Goal: Task Accomplishment & Management: Manage account settings

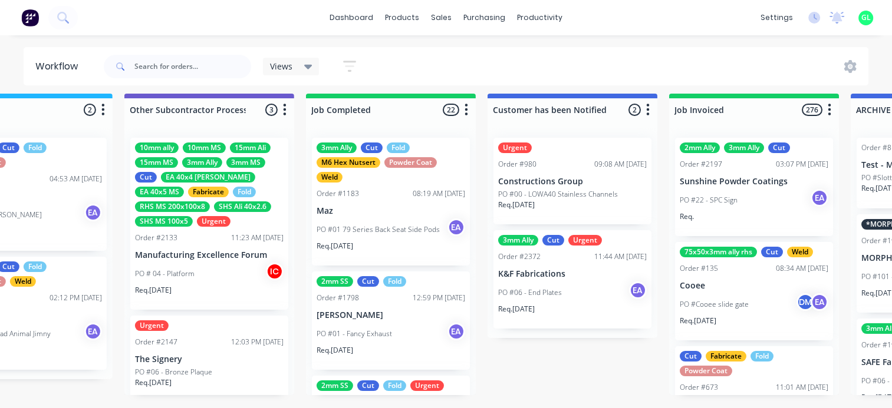
scroll to position [177, 0]
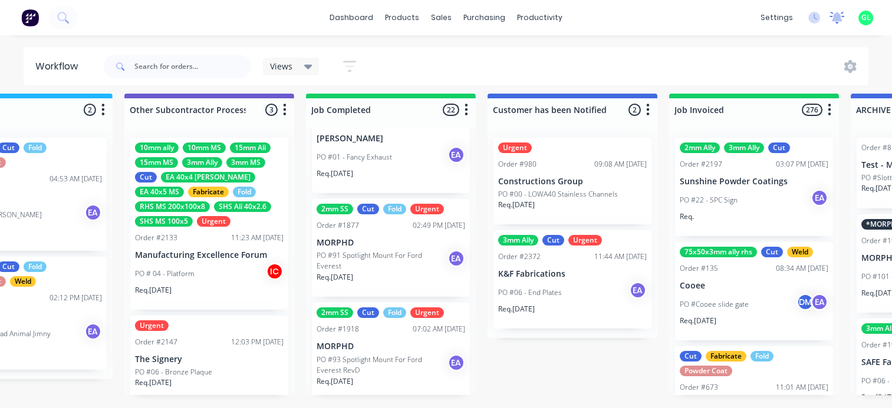
click at [840, 19] on icon at bounding box center [837, 16] width 11 height 9
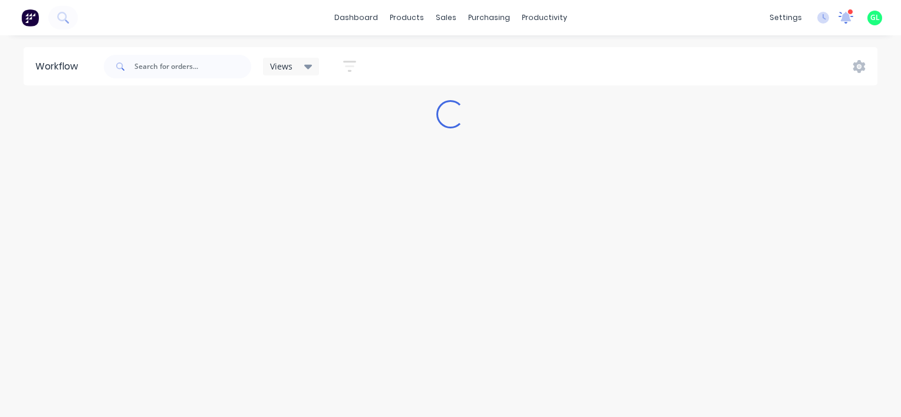
click at [842, 17] on icon at bounding box center [846, 16] width 12 height 11
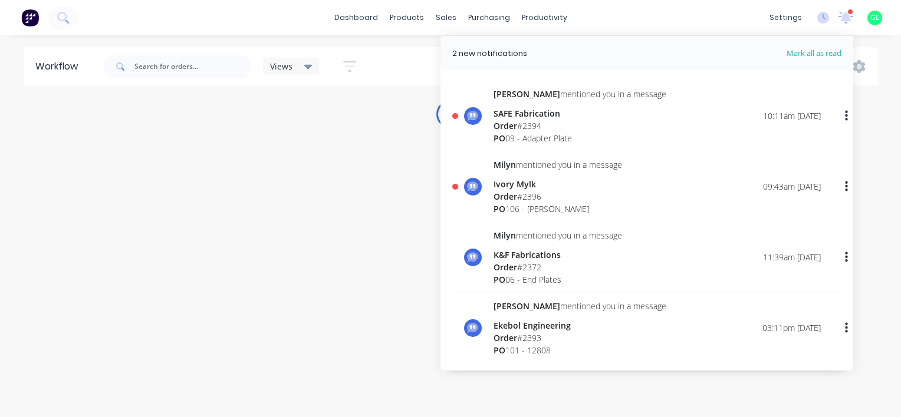
click at [560, 129] on div "Order # 2394" at bounding box center [579, 126] width 173 height 12
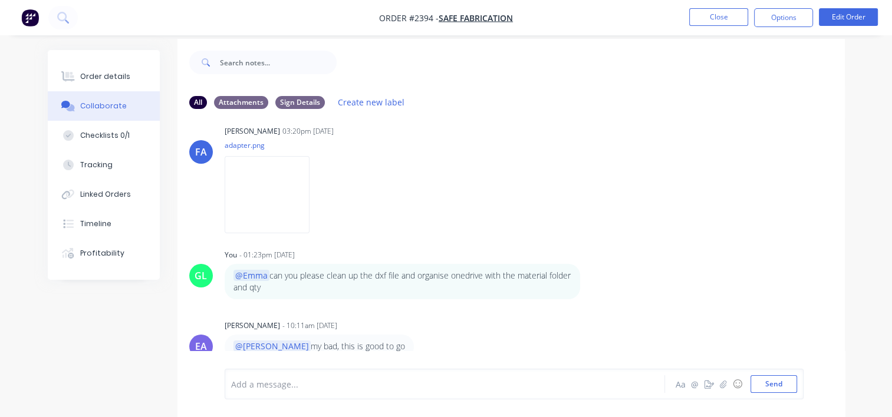
scroll to position [17, 0]
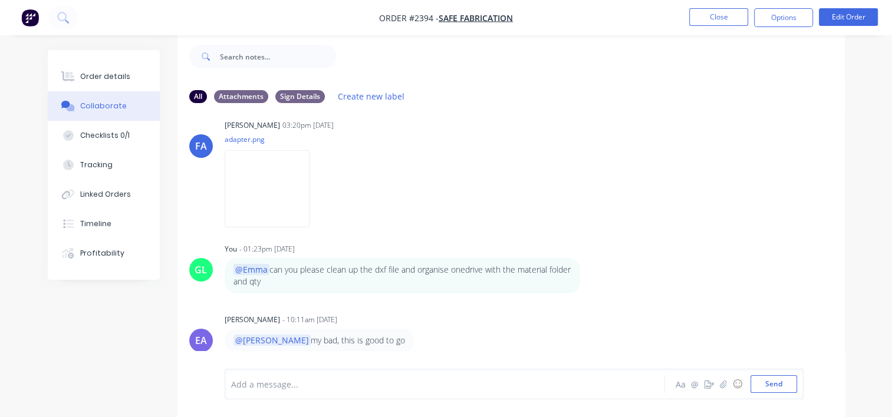
click at [351, 346] on div "@[PERSON_NAME] my bad, this is good to go" at bounding box center [319, 341] width 189 height 24
click at [710, 16] on button "Close" at bounding box center [718, 17] width 59 height 18
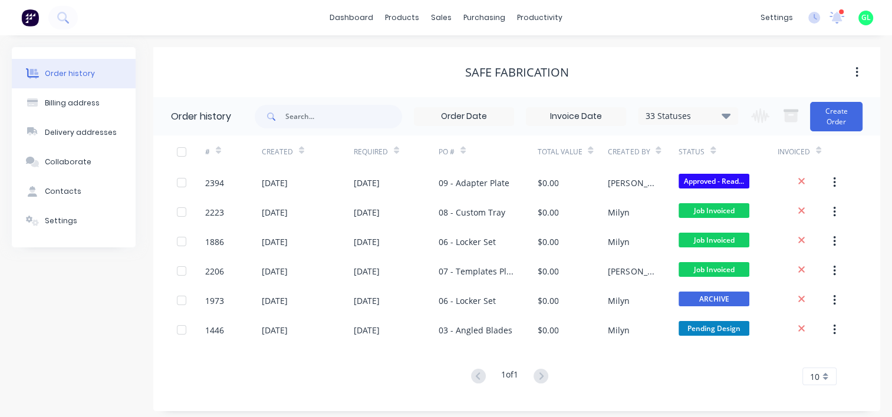
click at [846, 16] on div "settings 1 new notifications [PERSON_NAME] all as read [PERSON_NAME] mentioned …" at bounding box center [822, 18] width 137 height 18
click at [832, 18] on icon at bounding box center [836, 17] width 15 height 12
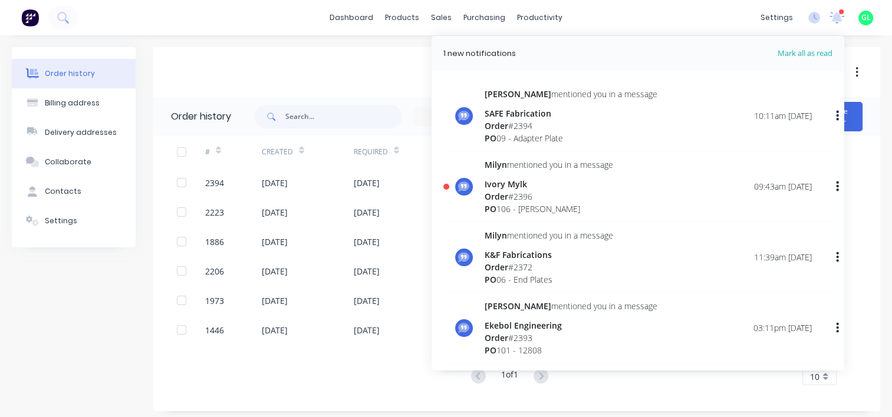
click at [512, 198] on div "Order # 2396" at bounding box center [548, 196] width 128 height 12
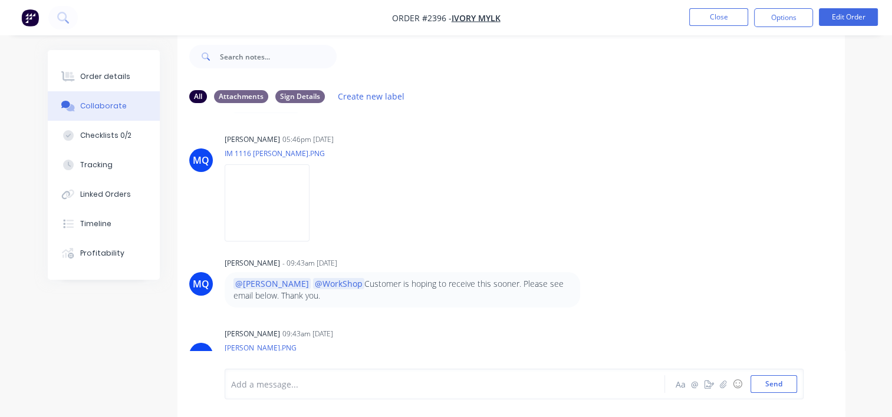
scroll to position [31, 0]
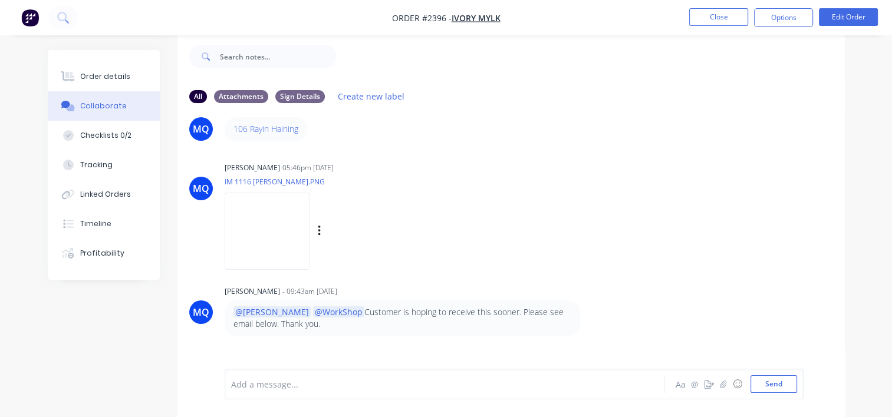
click at [276, 243] on img at bounding box center [267, 231] width 85 height 77
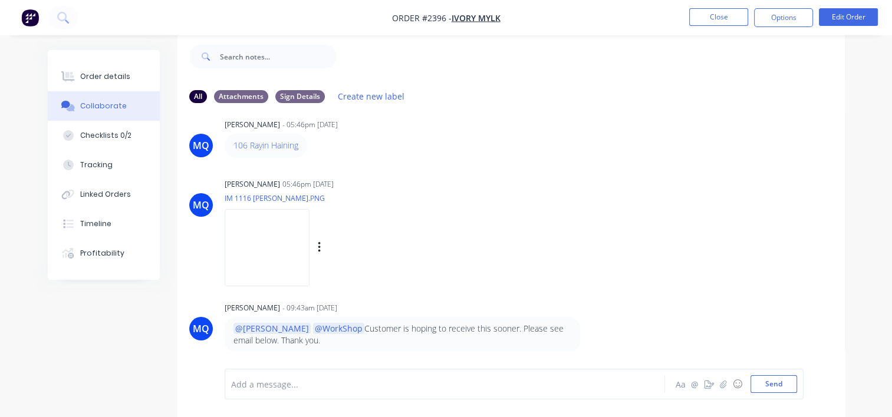
scroll to position [0, 0]
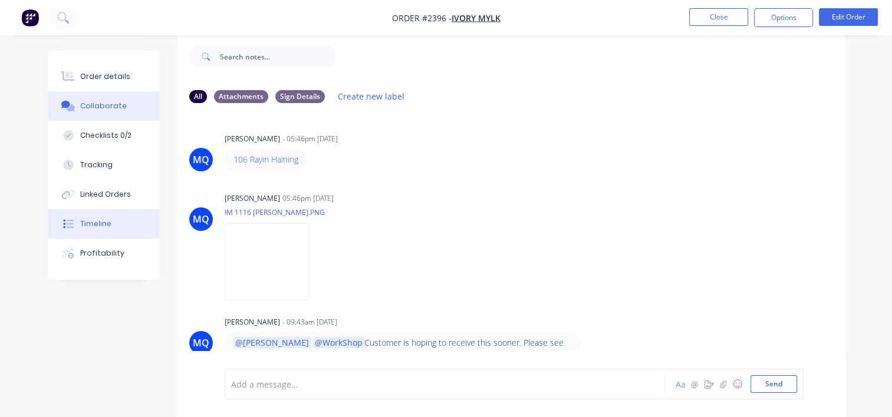
click at [99, 220] on div "Timeline" at bounding box center [95, 224] width 31 height 11
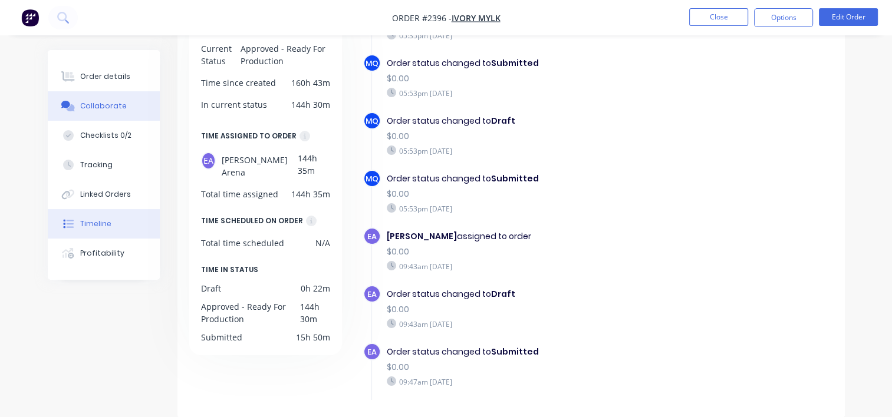
click at [106, 104] on div "Collaborate" at bounding box center [103, 106] width 47 height 11
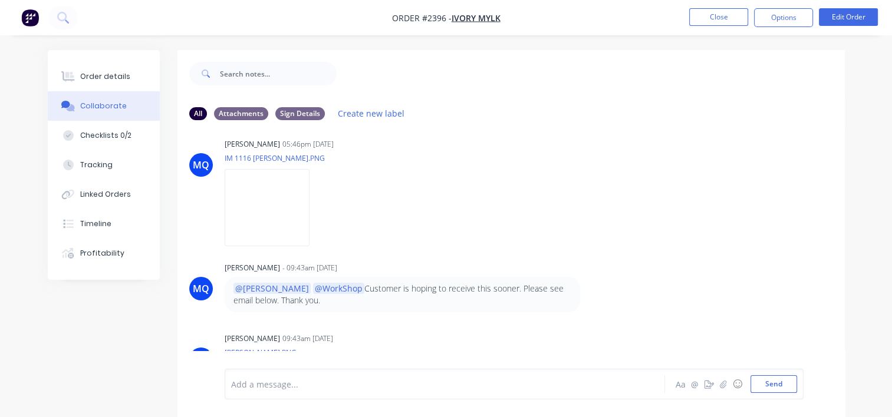
scroll to position [149, 0]
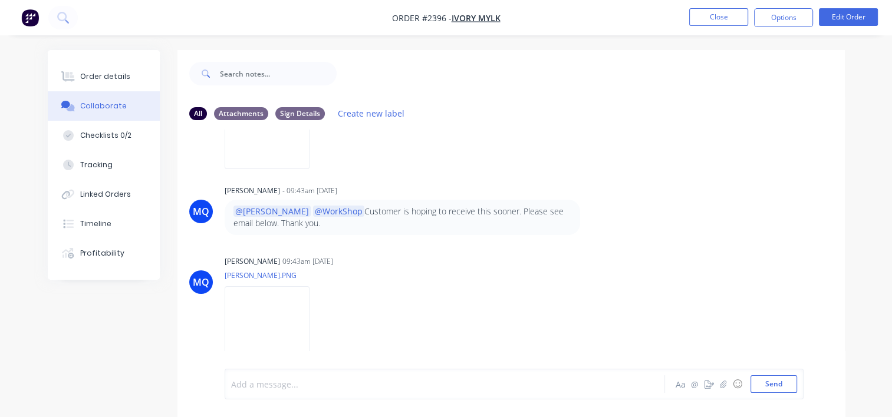
click at [258, 382] on div at bounding box center [444, 384] width 424 height 12
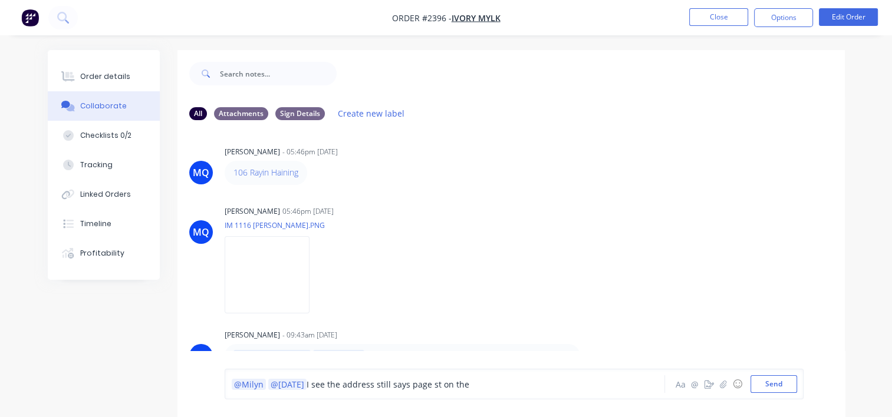
scroll to position [0, 0]
click at [266, 253] on img at bounding box center [267, 278] width 85 height 77
click at [480, 383] on div "@Milyn @[DATE][PERSON_NAME] see the address still says page st on the" at bounding box center [444, 384] width 424 height 12
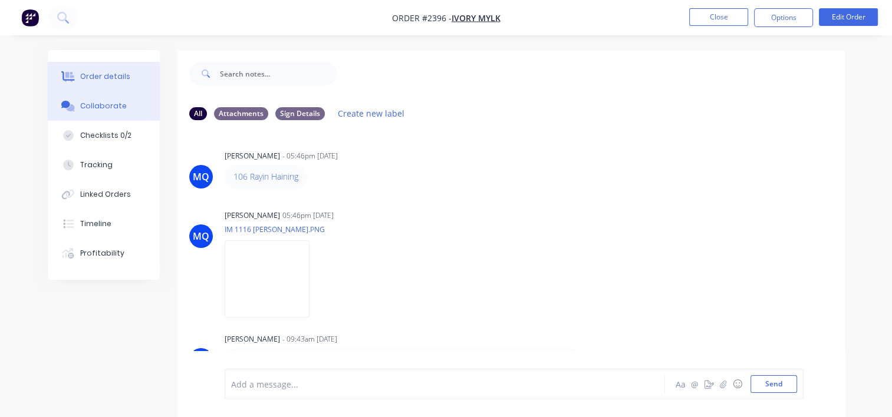
click at [90, 73] on div "Order details" at bounding box center [105, 76] width 50 height 11
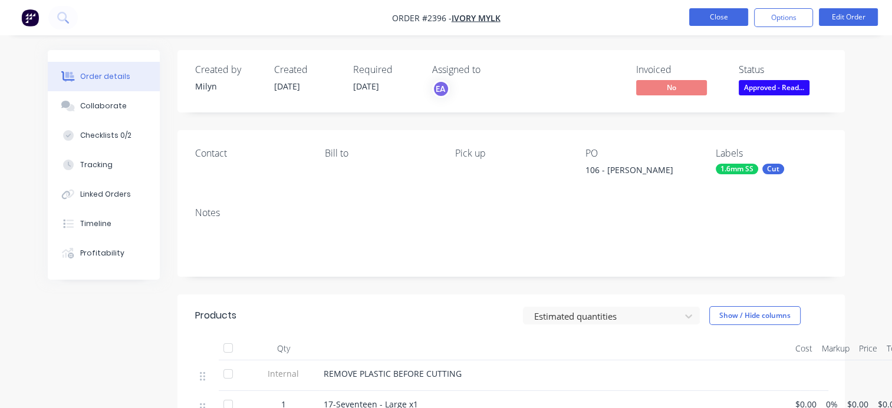
click at [717, 21] on button "Close" at bounding box center [718, 17] width 59 height 18
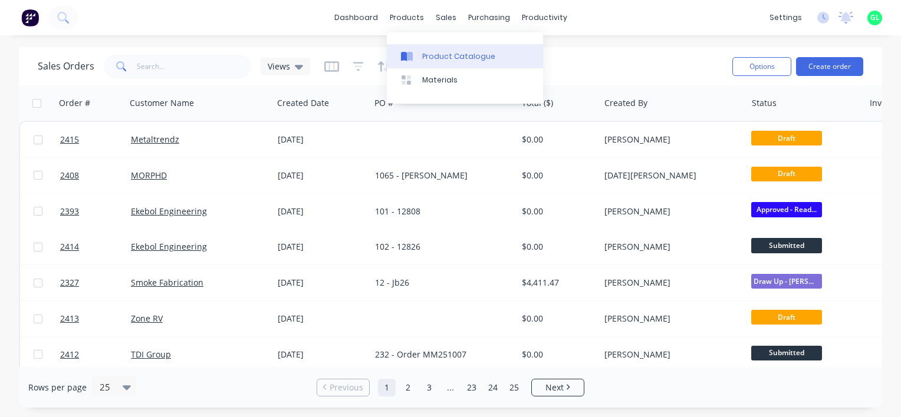
click at [477, 59] on div "Product Catalogue" at bounding box center [458, 56] width 73 height 11
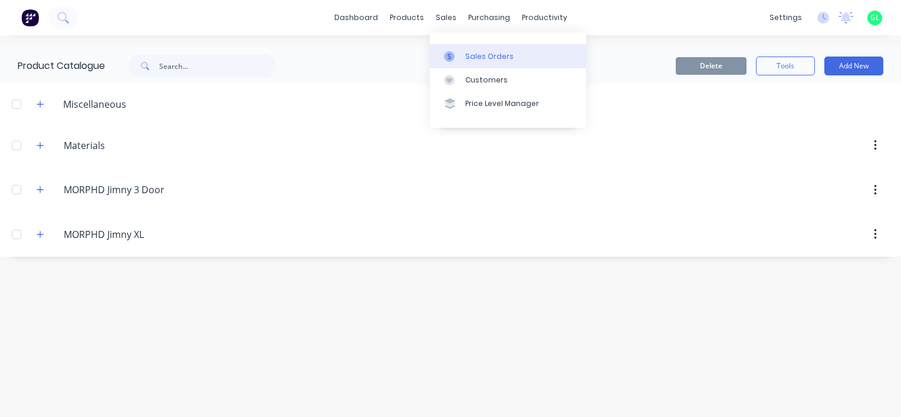
click at [470, 49] on link "Sales Orders" at bounding box center [508, 56] width 156 height 24
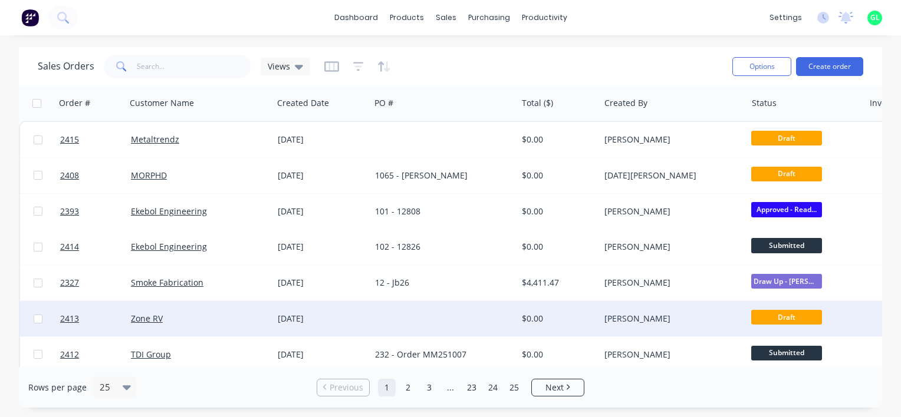
click at [420, 316] on div at bounding box center [443, 318] width 147 height 35
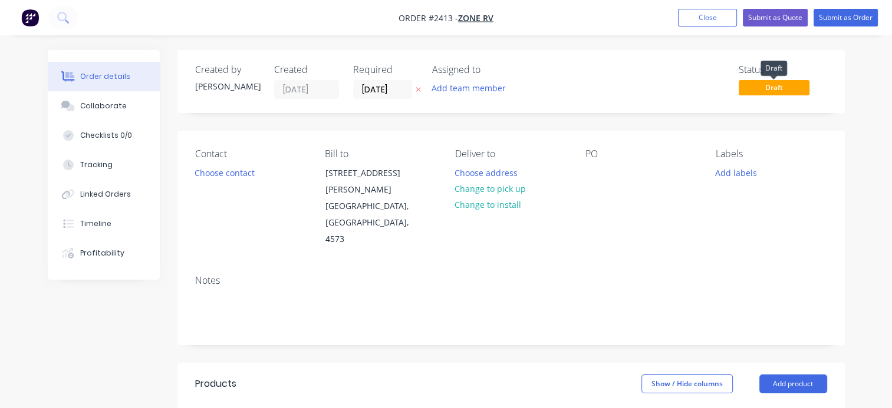
click at [782, 87] on span "Draft" at bounding box center [774, 87] width 71 height 15
click at [763, 83] on span "Draft" at bounding box center [774, 87] width 71 height 15
click at [763, 88] on span "Draft" at bounding box center [774, 87] width 71 height 15
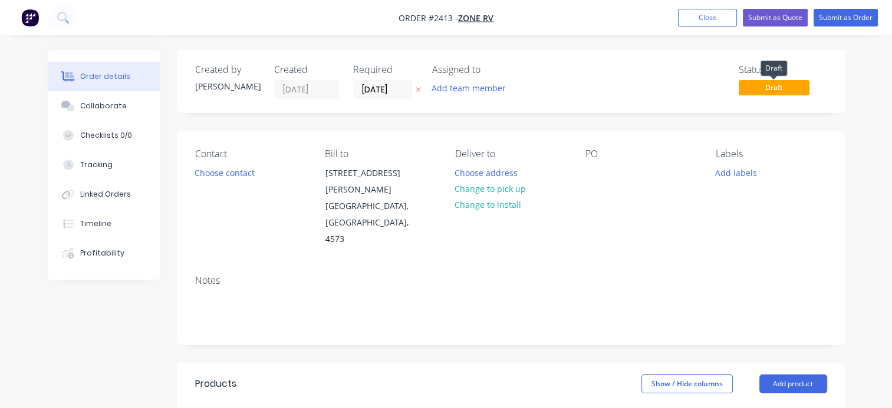
drag, startPoint x: 763, startPoint y: 88, endPoint x: 697, endPoint y: 94, distance: 66.9
click at [697, 94] on div "Status Draft" at bounding box center [688, 81] width 277 height 35
click at [692, 22] on button "Close" at bounding box center [707, 18] width 59 height 18
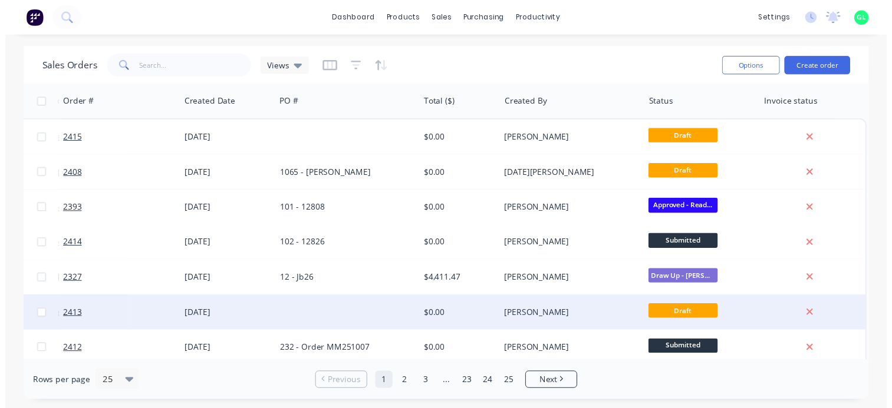
scroll to position [0, 100]
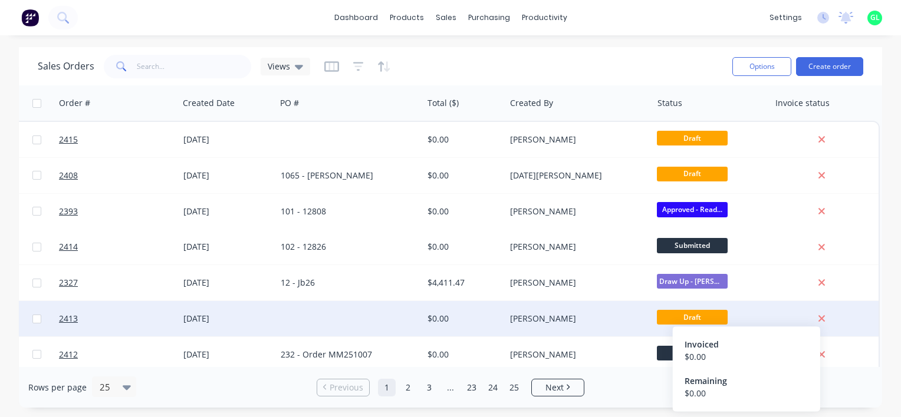
click at [818, 321] on icon at bounding box center [821, 319] width 6 height 6
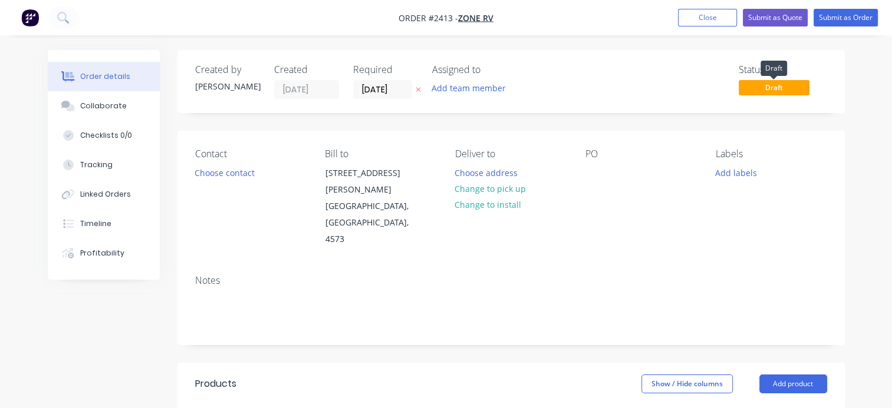
click at [773, 88] on span "Draft" at bounding box center [774, 87] width 71 height 15
click at [695, 17] on button "Close" at bounding box center [707, 18] width 59 height 18
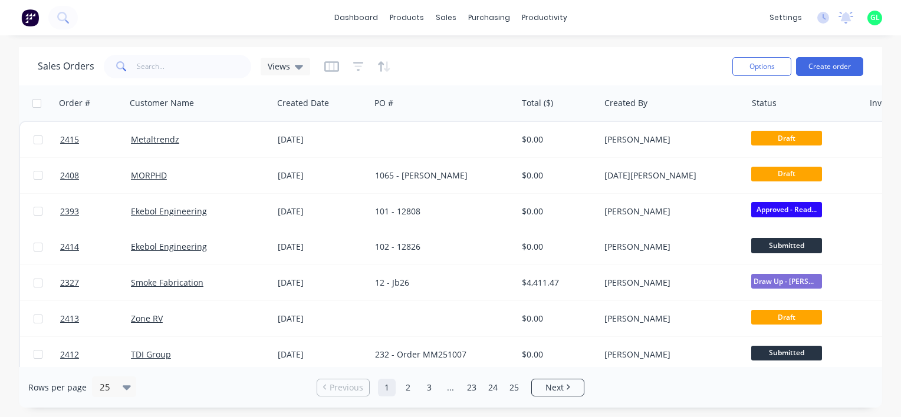
scroll to position [0, 100]
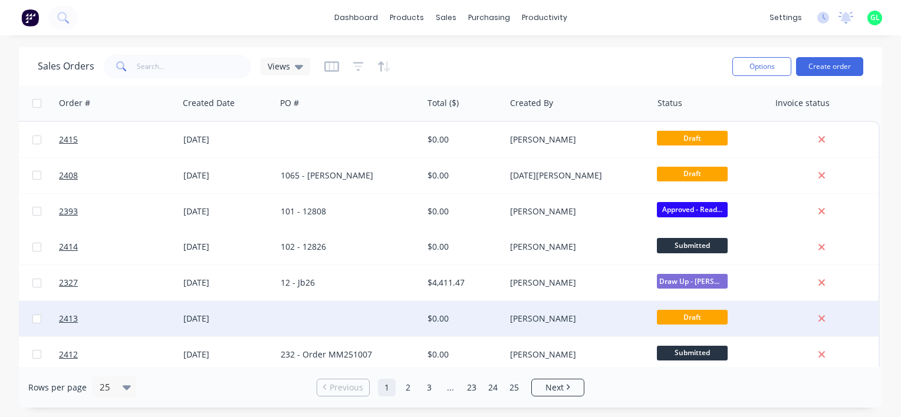
click at [674, 314] on span "Draft" at bounding box center [692, 317] width 71 height 15
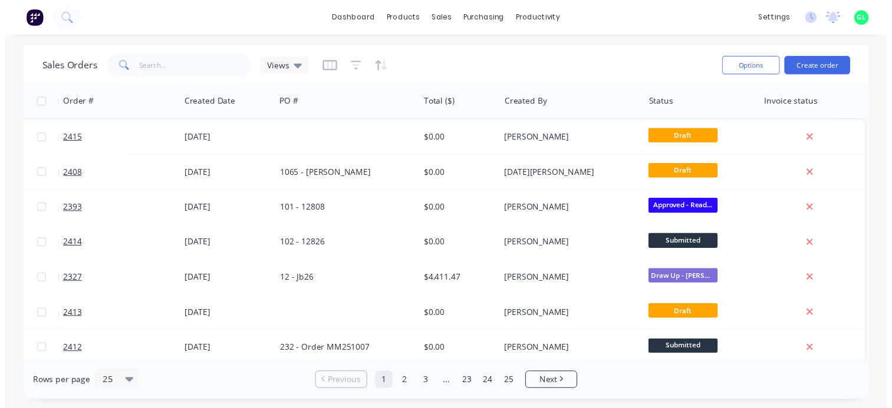
scroll to position [0, 0]
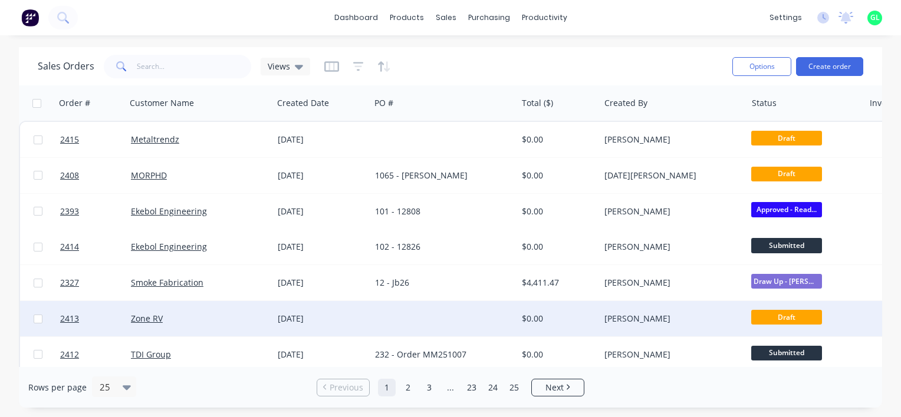
click at [301, 316] on div "[DATE]" at bounding box center [322, 319] width 88 height 12
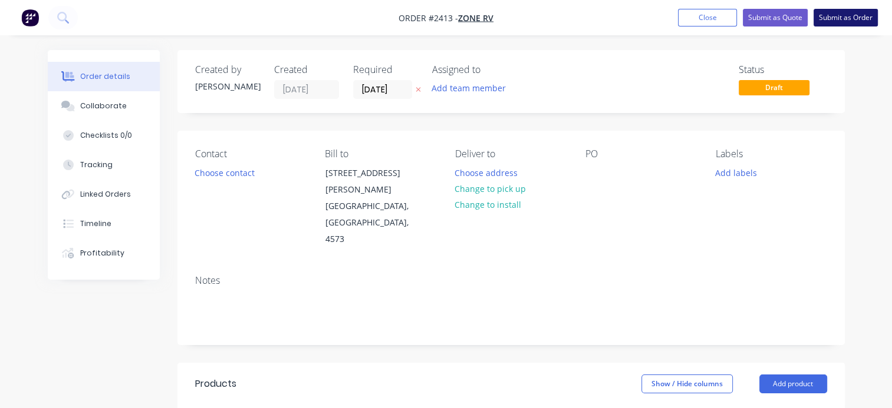
click at [861, 18] on button "Submit as Order" at bounding box center [845, 18] width 64 height 18
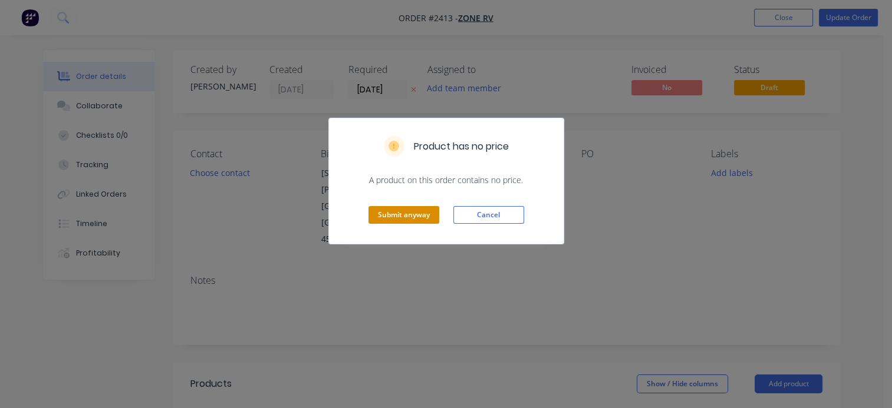
click at [408, 221] on button "Submit anyway" at bounding box center [403, 215] width 71 height 18
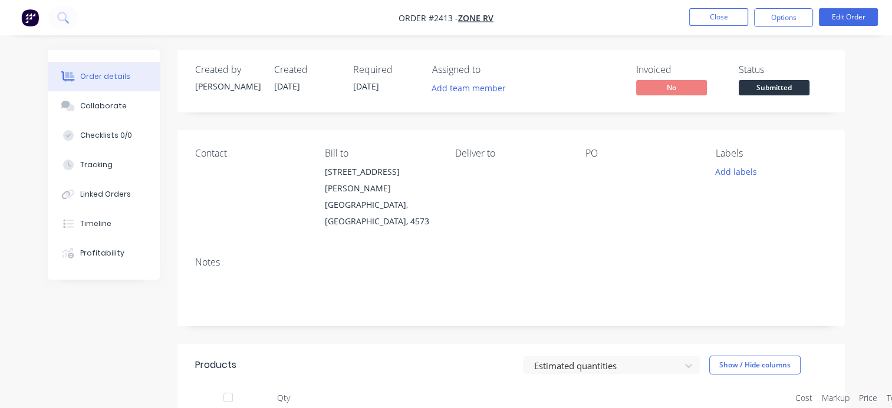
click at [776, 90] on span "Submitted" at bounding box center [774, 87] width 71 height 15
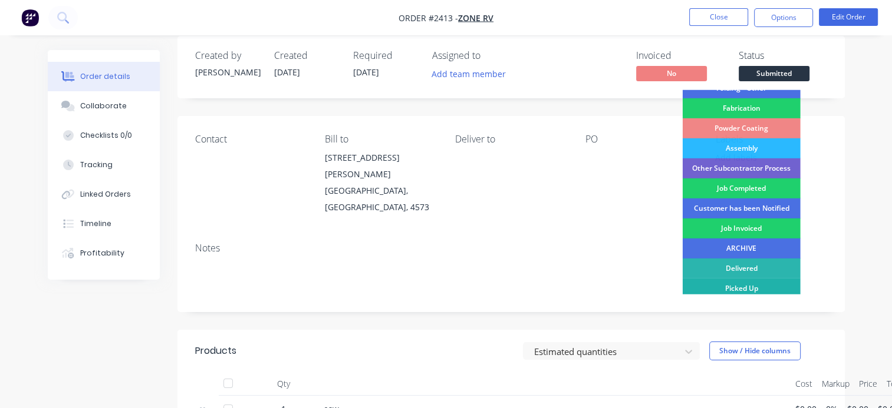
scroll to position [59, 0]
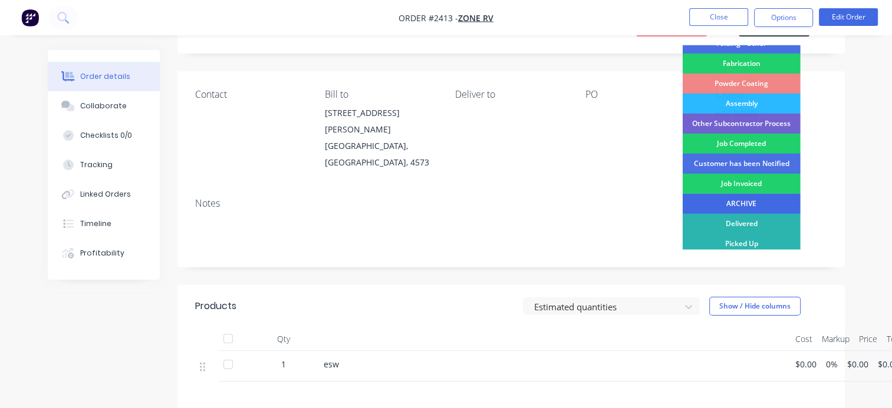
click at [743, 203] on div "ARCHIVE" at bounding box center [742, 204] width 118 height 20
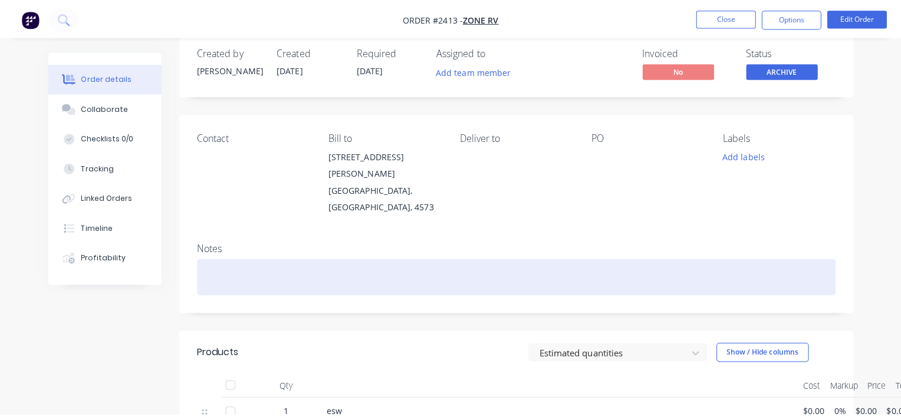
scroll to position [0, 0]
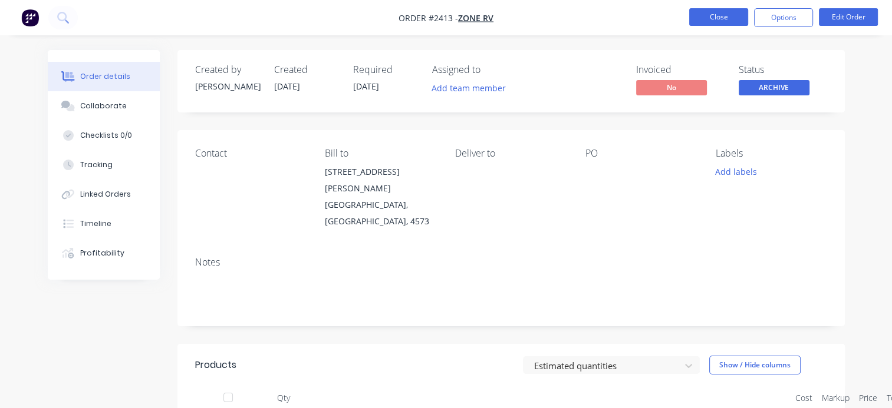
click at [706, 19] on button "Close" at bounding box center [718, 17] width 59 height 18
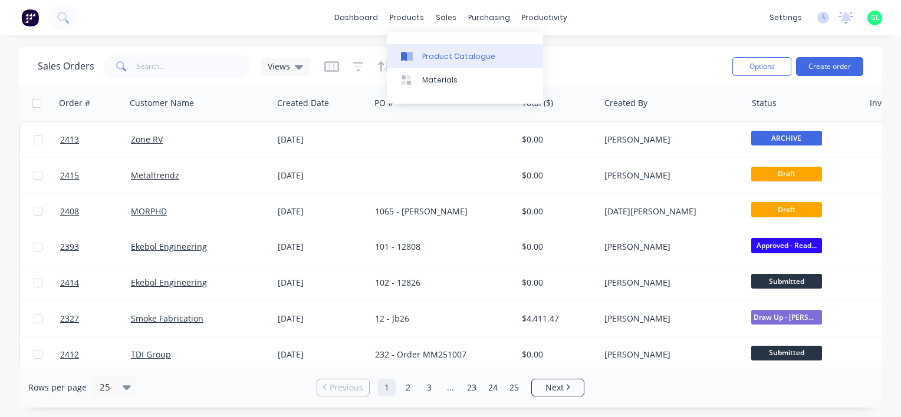
click at [434, 54] on div "Product Catalogue" at bounding box center [458, 56] width 73 height 11
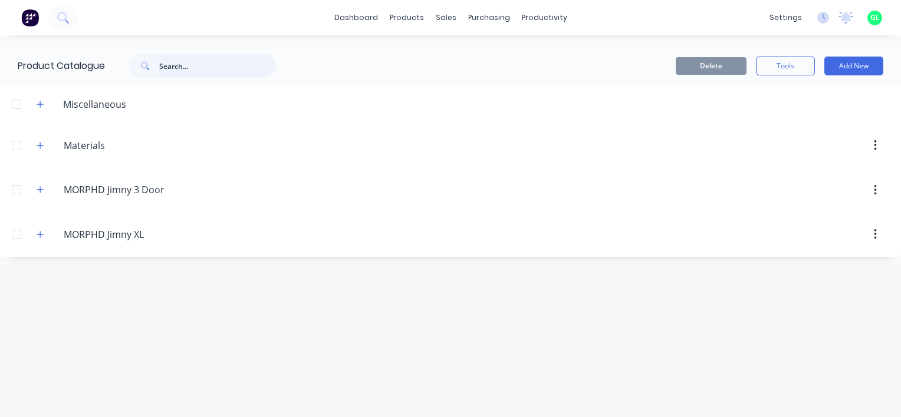
click at [210, 65] on input "text" at bounding box center [217, 66] width 117 height 24
type input "sign"
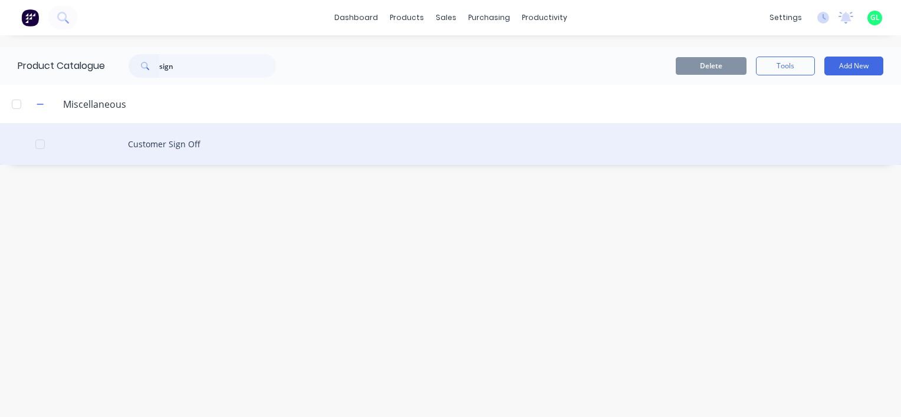
click at [184, 141] on div "Customer Sign Off" at bounding box center [450, 144] width 901 height 42
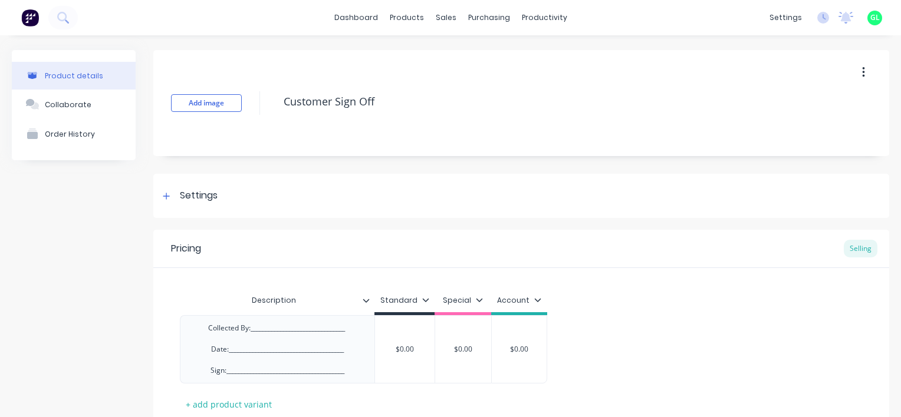
scroll to position [83, 0]
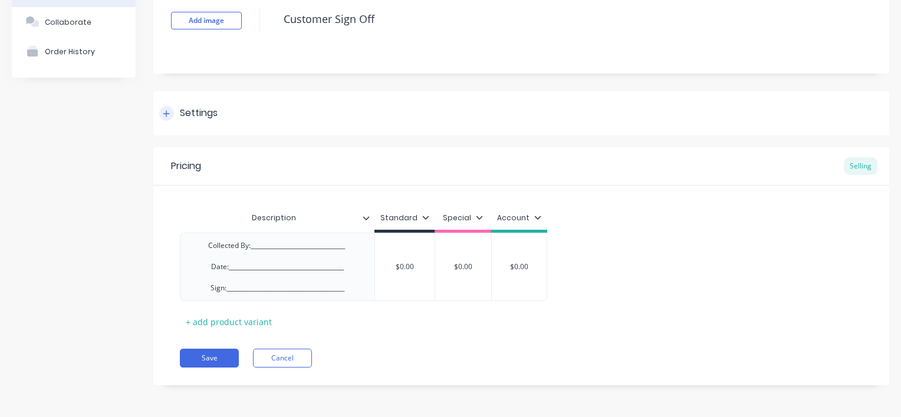
click at [160, 114] on div at bounding box center [166, 113] width 15 height 15
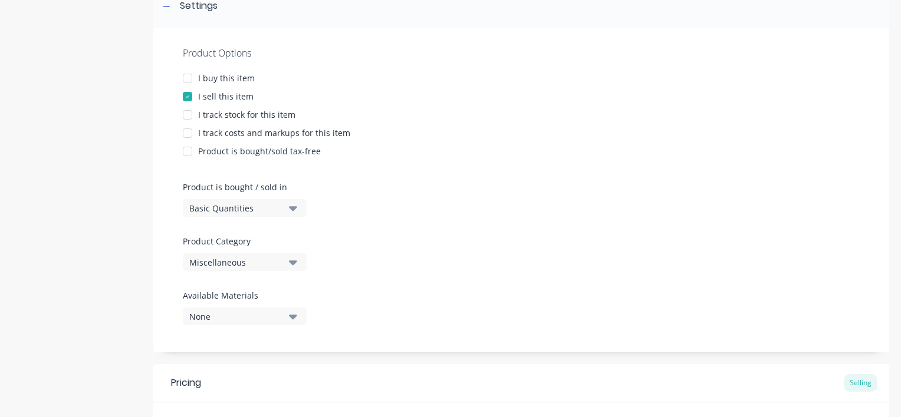
scroll to position [407, 0]
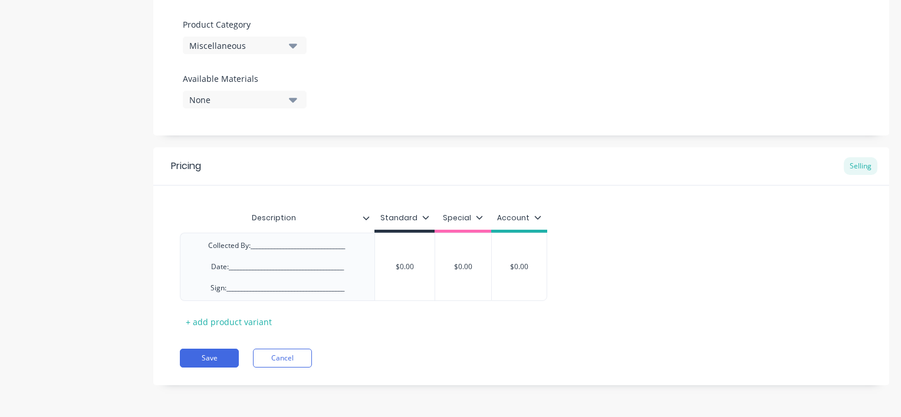
click at [368, 220] on icon at bounding box center [365, 218] width 7 height 7
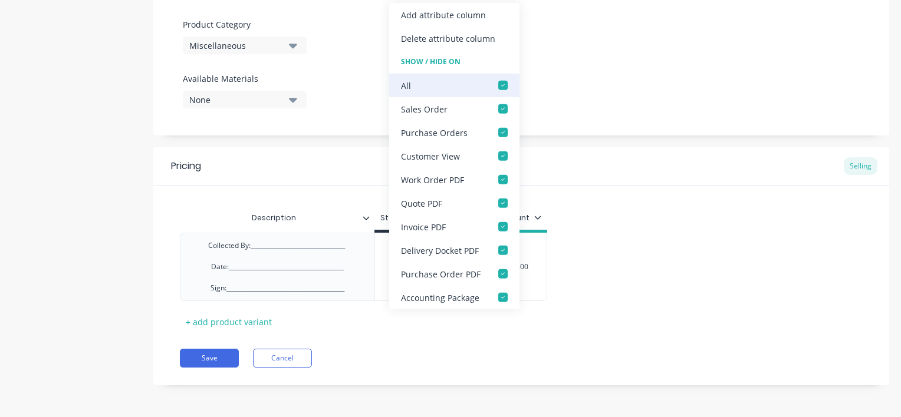
click at [500, 86] on div at bounding box center [503, 86] width 24 height 24
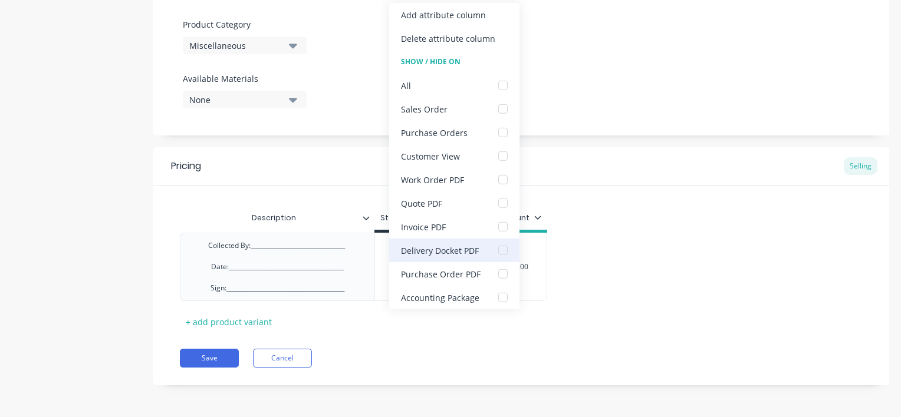
click at [500, 249] on div at bounding box center [503, 251] width 24 height 24
click at [667, 341] on div "Pricing Selling Description Standard Special Account Collected By:_____________…" at bounding box center [521, 266] width 736 height 238
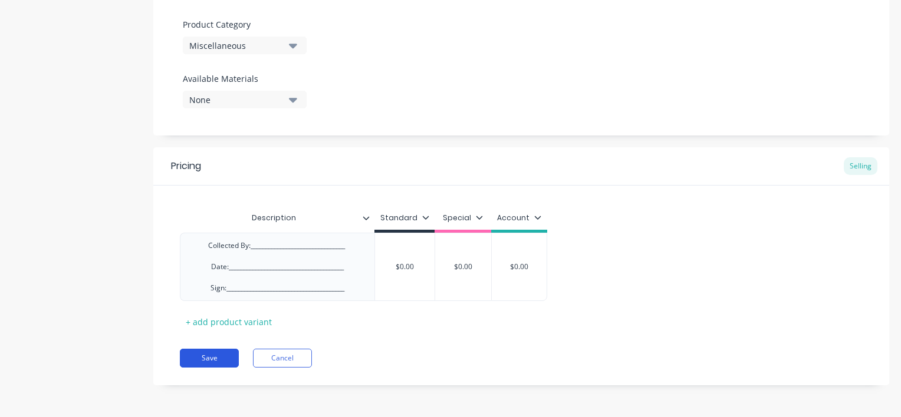
click at [213, 357] on button "Save" at bounding box center [209, 358] width 59 height 19
type textarea "x"
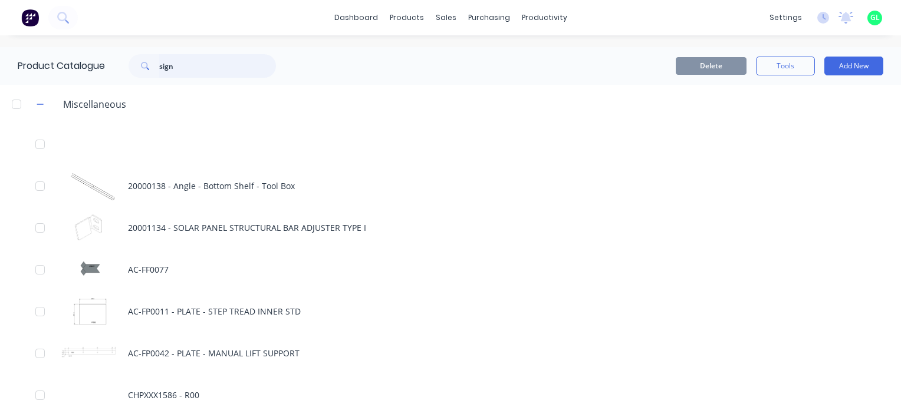
click at [161, 68] on input "sign" at bounding box center [217, 66] width 117 height 24
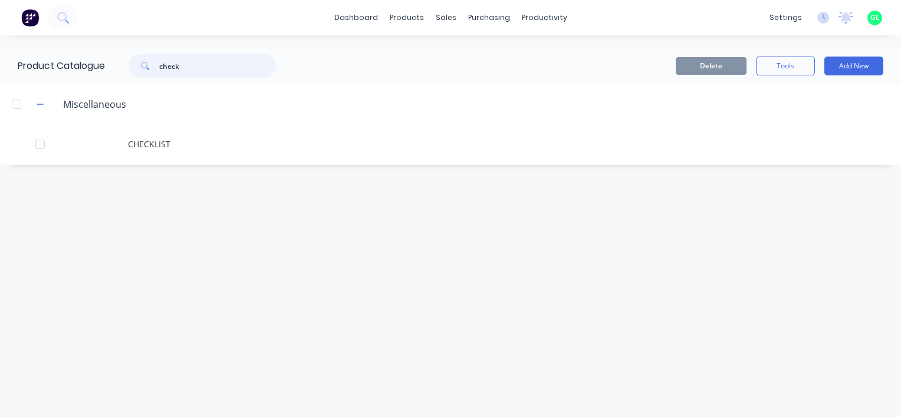
click at [176, 65] on input "check" at bounding box center [217, 66] width 117 height 24
type input "sign"
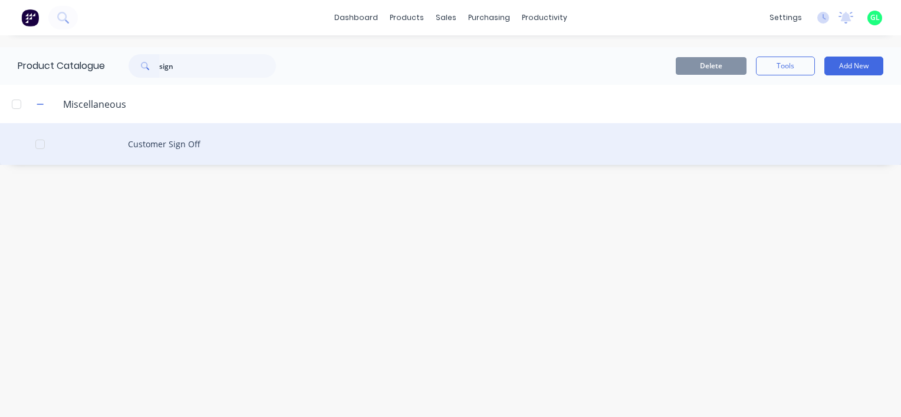
click at [180, 149] on div "Customer Sign Off" at bounding box center [450, 144] width 901 height 42
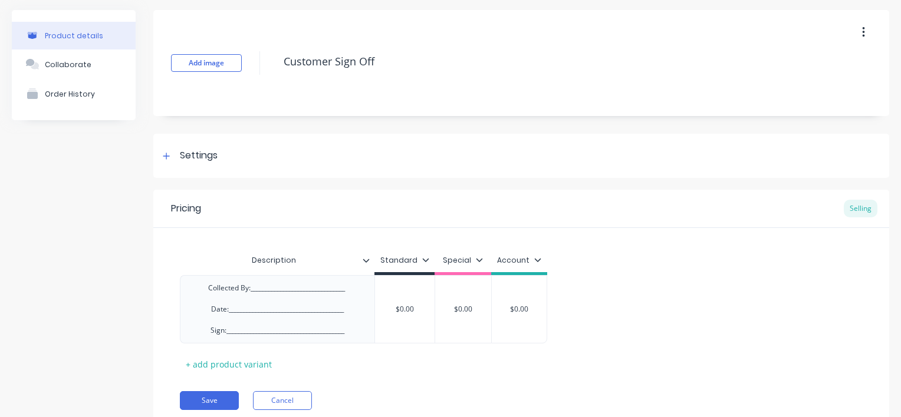
scroll to position [59, 0]
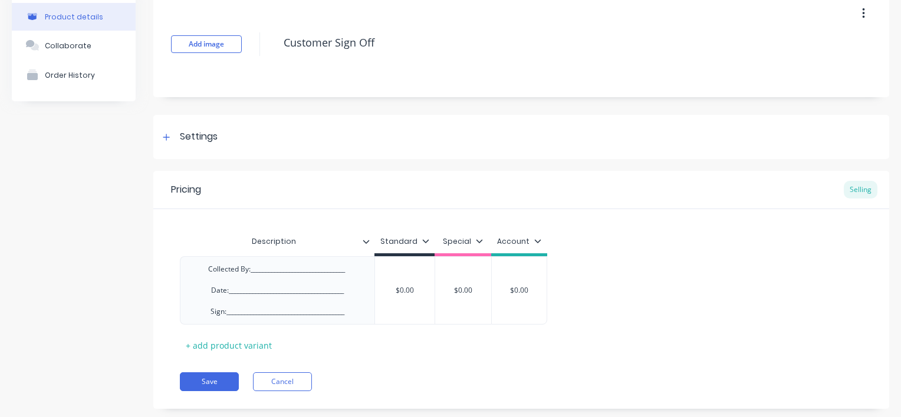
click at [422, 242] on icon at bounding box center [425, 241] width 7 height 7
click at [363, 243] on icon at bounding box center [365, 241] width 7 height 7
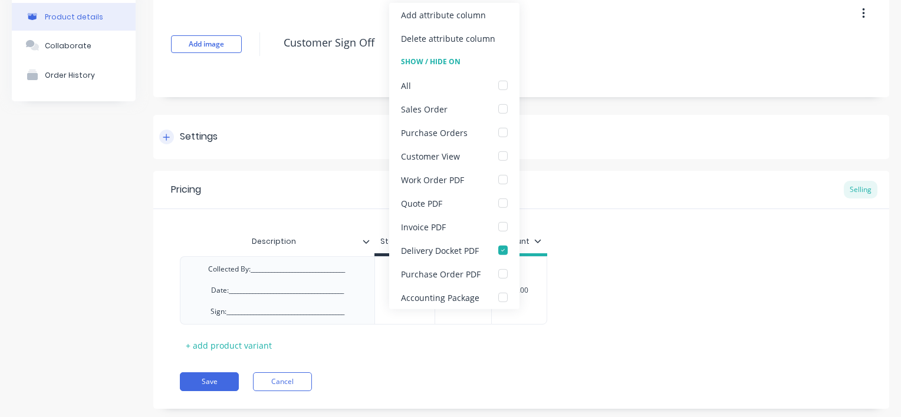
click at [165, 137] on icon at bounding box center [166, 137] width 6 height 6
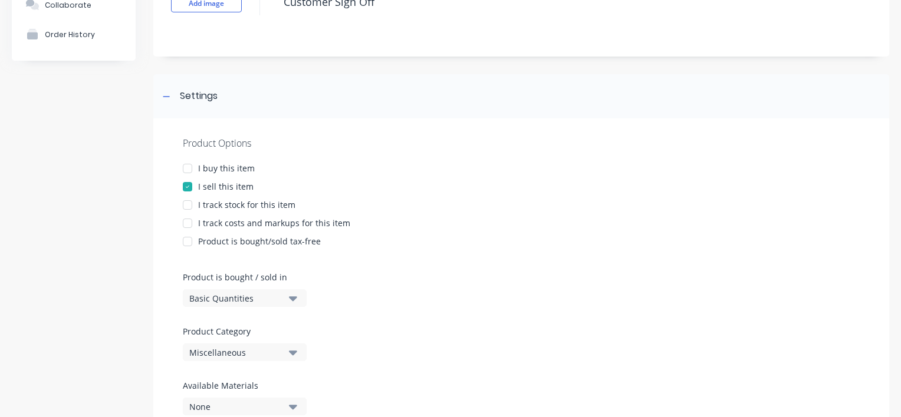
scroll to position [118, 0]
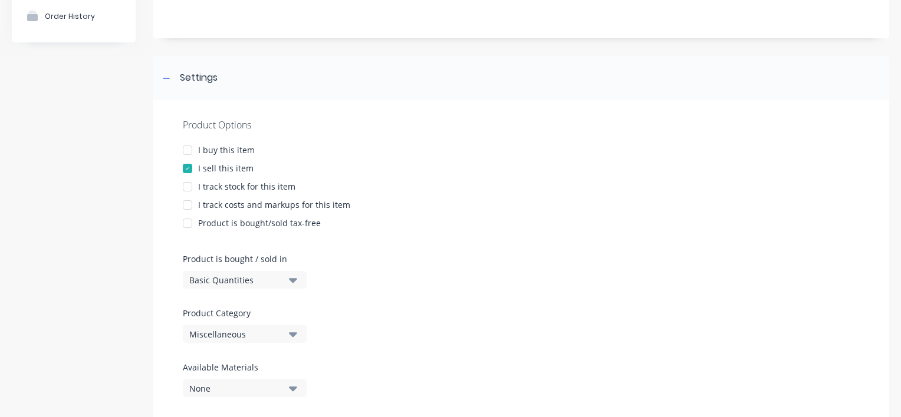
click at [292, 279] on icon "button" at bounding box center [293, 280] width 8 height 5
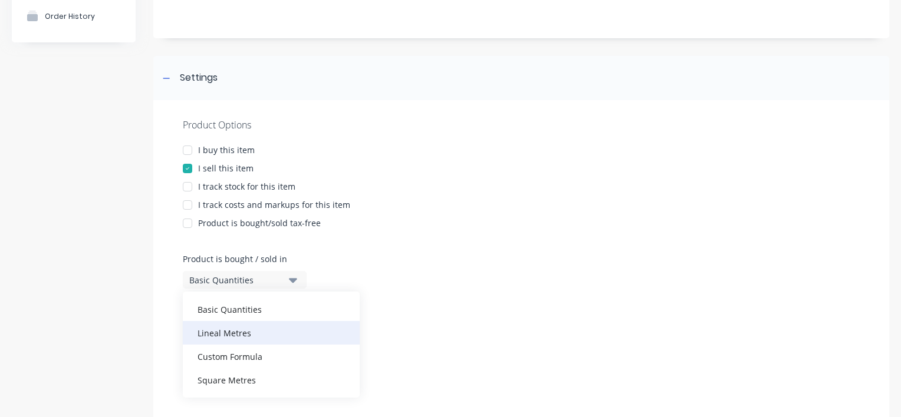
scroll to position [177, 0]
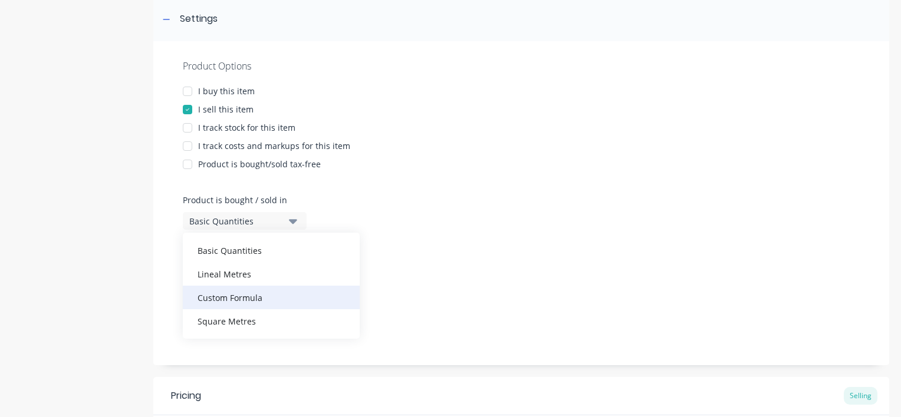
click at [255, 301] on div "Custom Formula" at bounding box center [271, 298] width 177 height 24
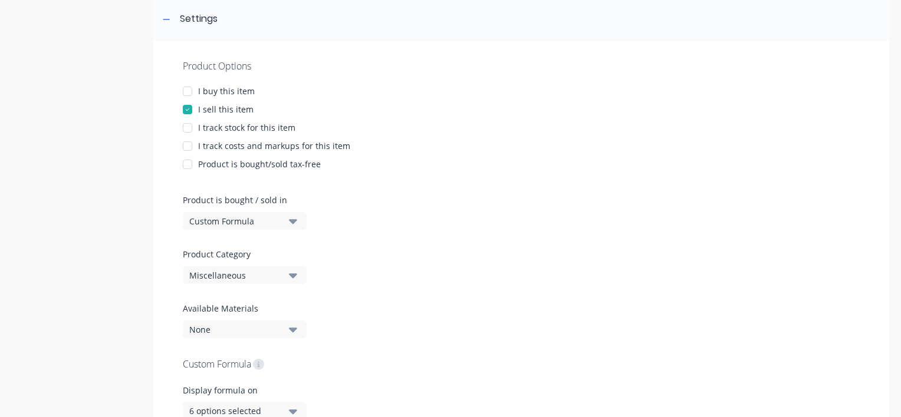
click at [292, 277] on icon "button" at bounding box center [293, 275] width 8 height 5
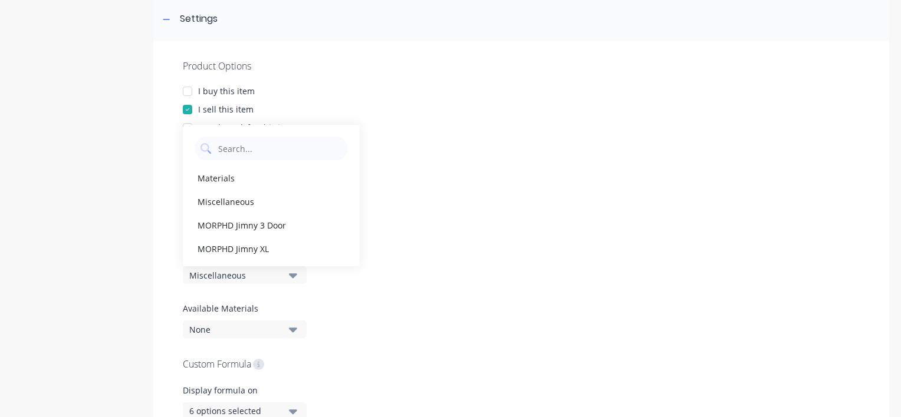
click at [292, 277] on icon "button" at bounding box center [293, 275] width 8 height 5
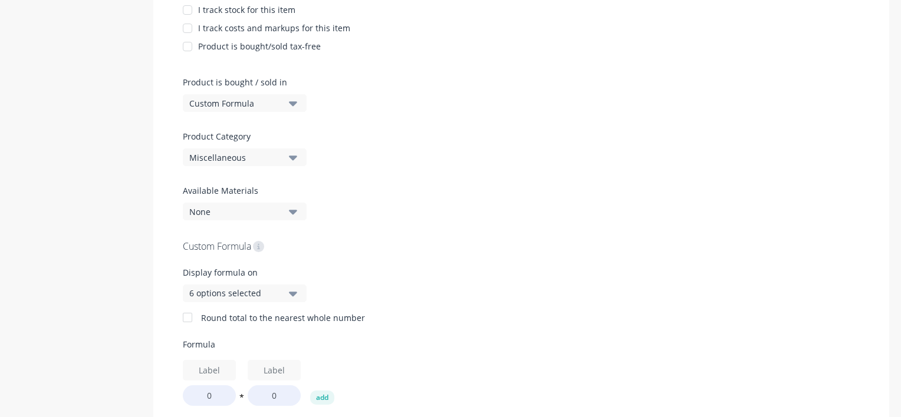
scroll to position [354, 0]
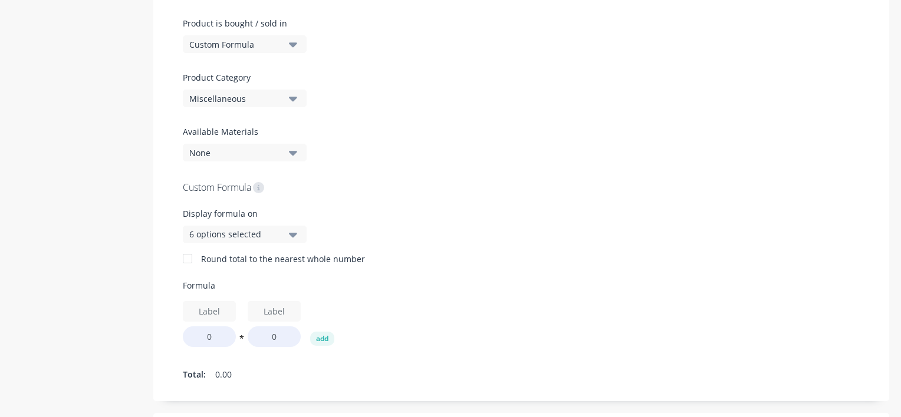
click at [298, 243] on button "6 options selected" at bounding box center [245, 235] width 124 height 18
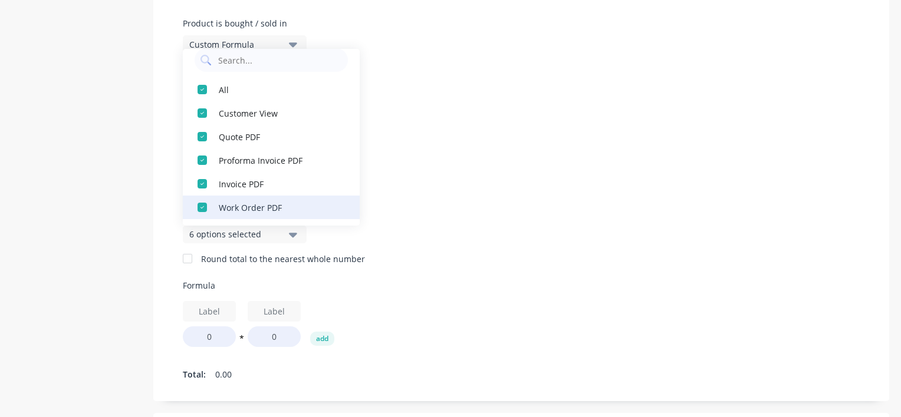
scroll to position [0, 0]
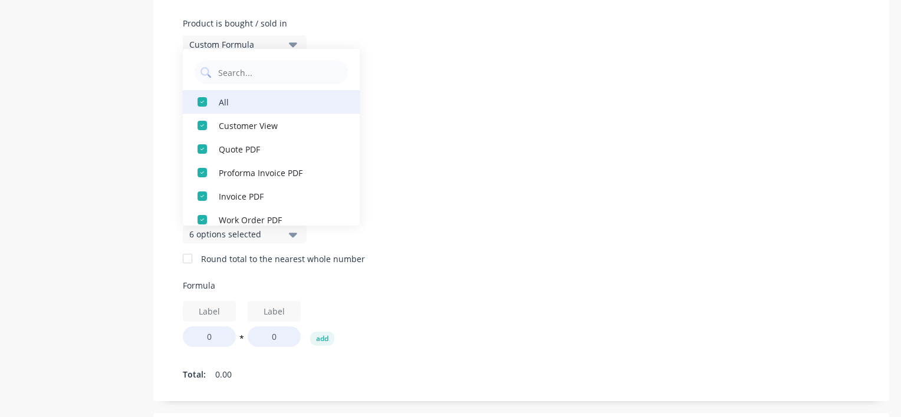
click at [198, 104] on div "button" at bounding box center [202, 102] width 24 height 24
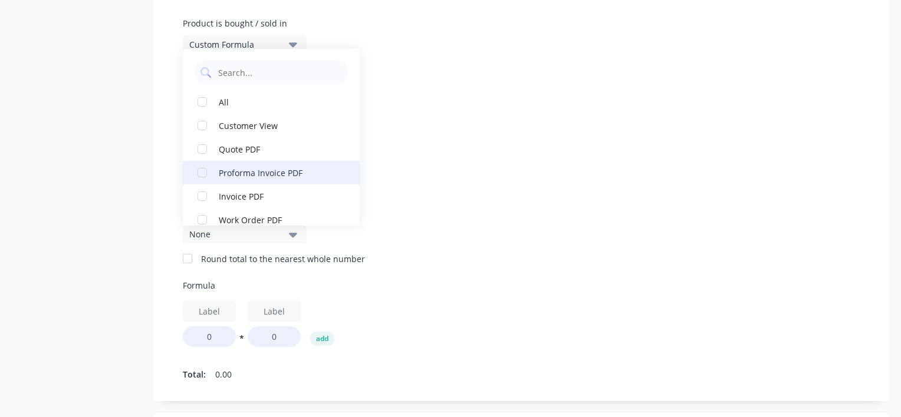
scroll to position [35, 0]
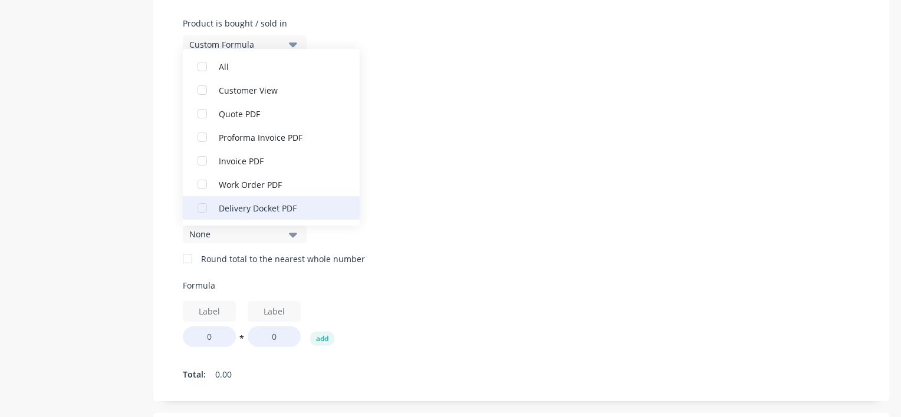
click at [206, 206] on div "button" at bounding box center [202, 208] width 24 height 24
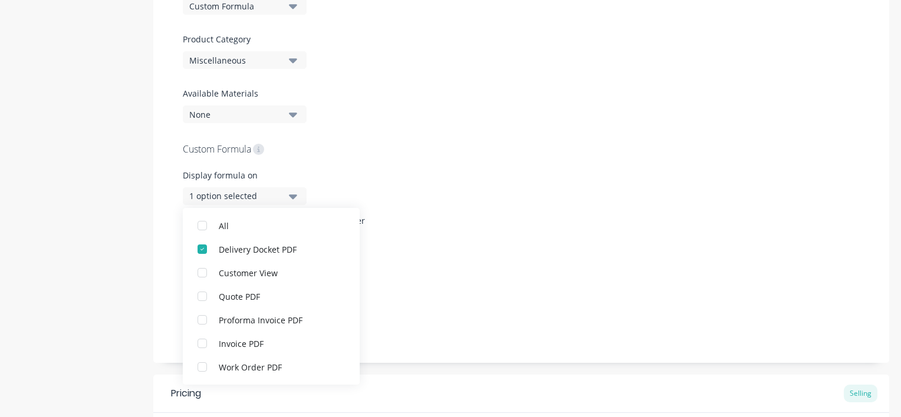
scroll to position [413, 0]
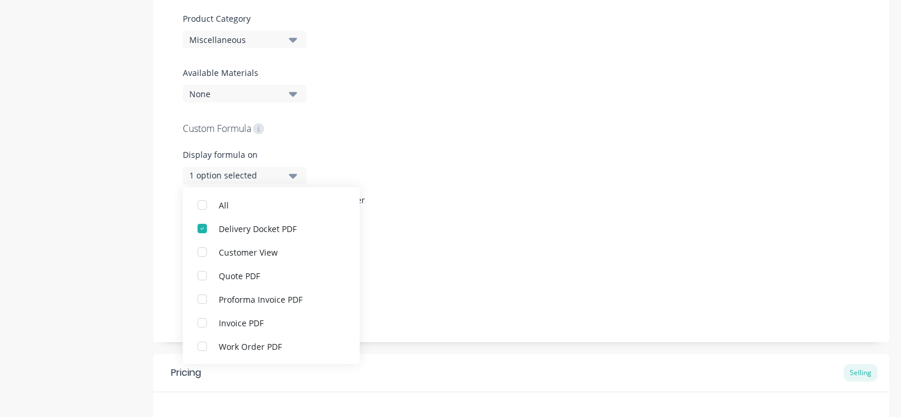
click at [469, 170] on div "Display formula on 1 option selected" at bounding box center [521, 171] width 677 height 45
click at [87, 154] on div "Product details Collaborate Order History" at bounding box center [74, 124] width 124 height 973
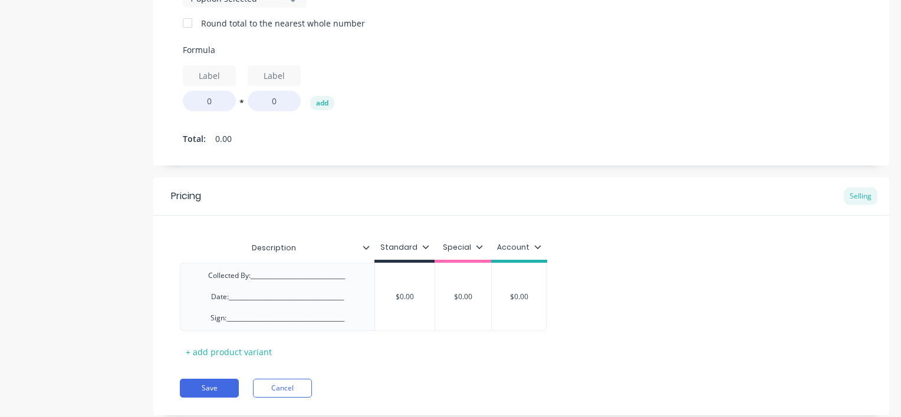
scroll to position [619, 0]
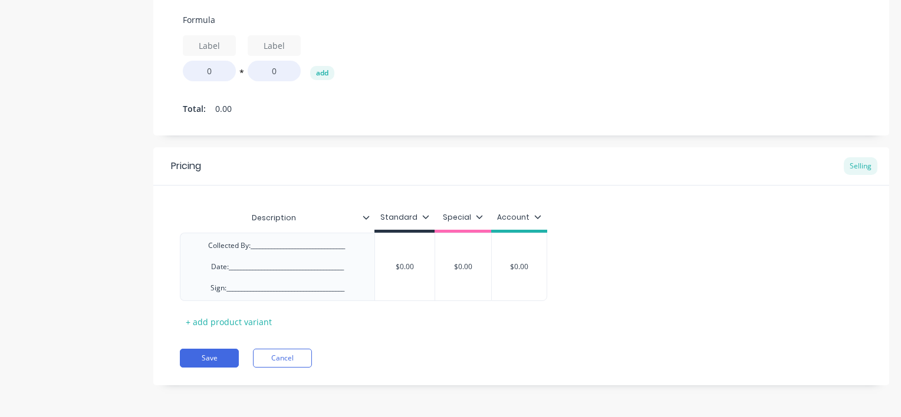
click at [367, 217] on icon at bounding box center [365, 217] width 7 height 7
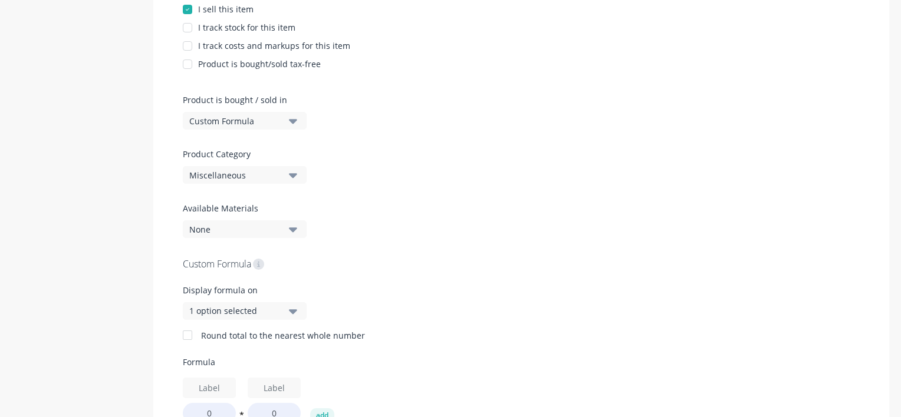
scroll to position [295, 0]
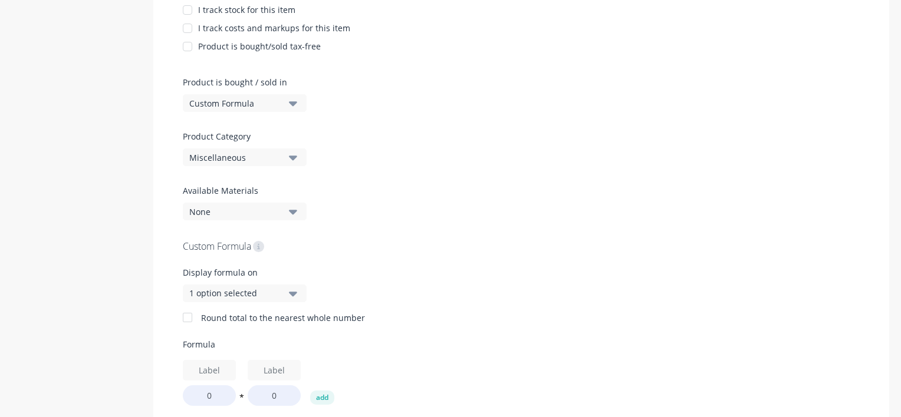
click at [295, 107] on icon "button" at bounding box center [293, 103] width 8 height 13
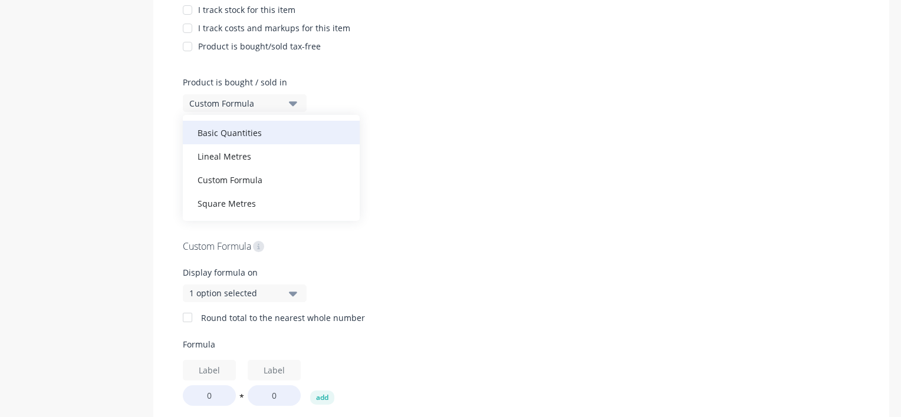
click at [252, 130] on div "Basic Quantities" at bounding box center [271, 133] width 177 height 24
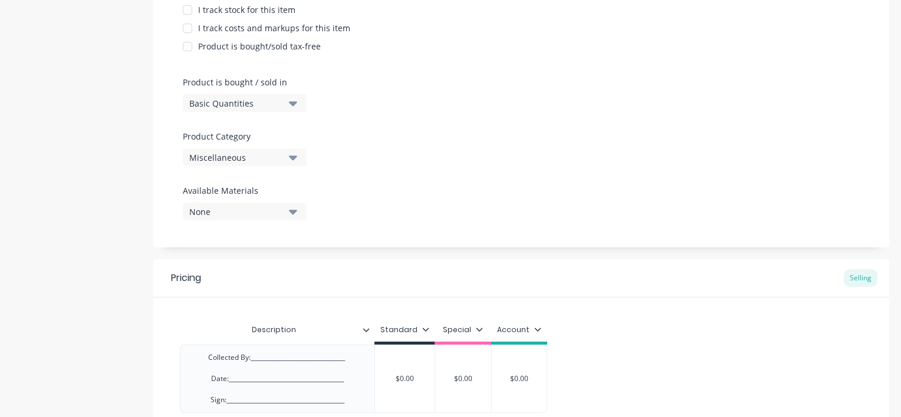
click at [300, 157] on button "Miscellaneous" at bounding box center [245, 158] width 124 height 18
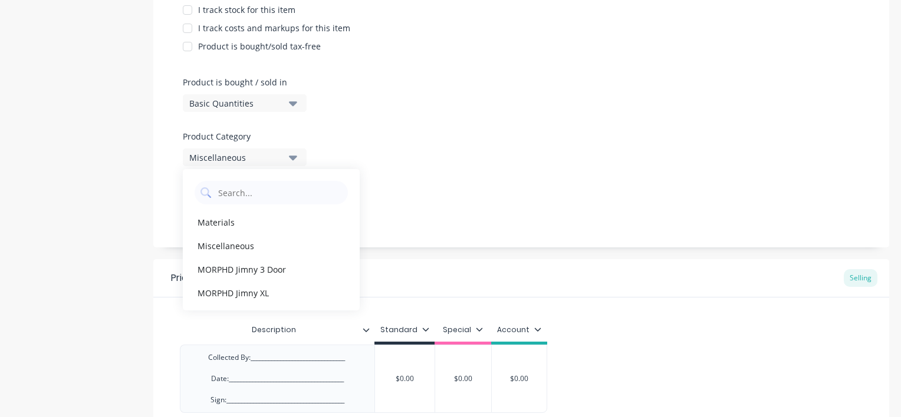
click at [300, 157] on button "Miscellaneous" at bounding box center [245, 158] width 124 height 18
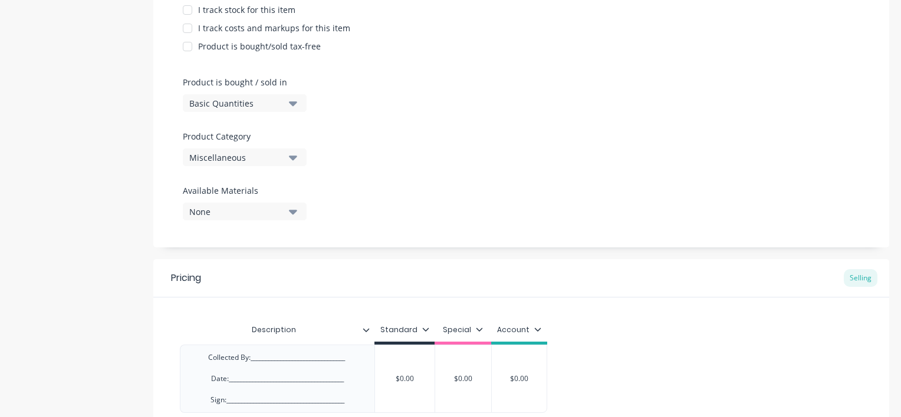
click at [292, 212] on icon "button" at bounding box center [293, 212] width 8 height 5
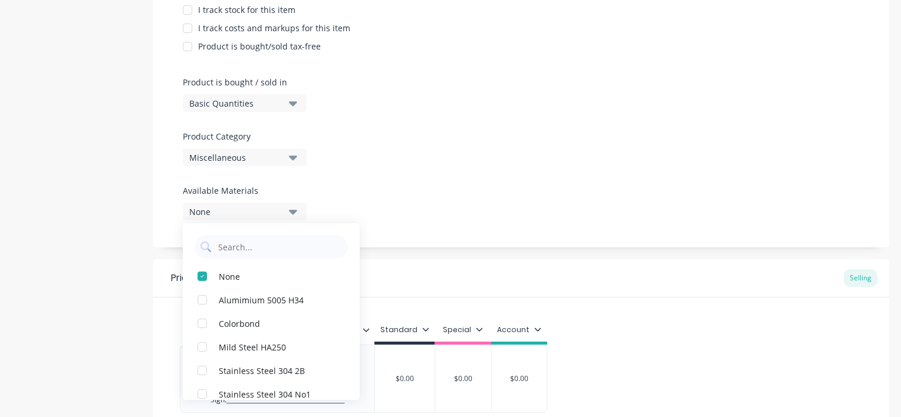
click at [292, 212] on icon "button" at bounding box center [293, 212] width 8 height 5
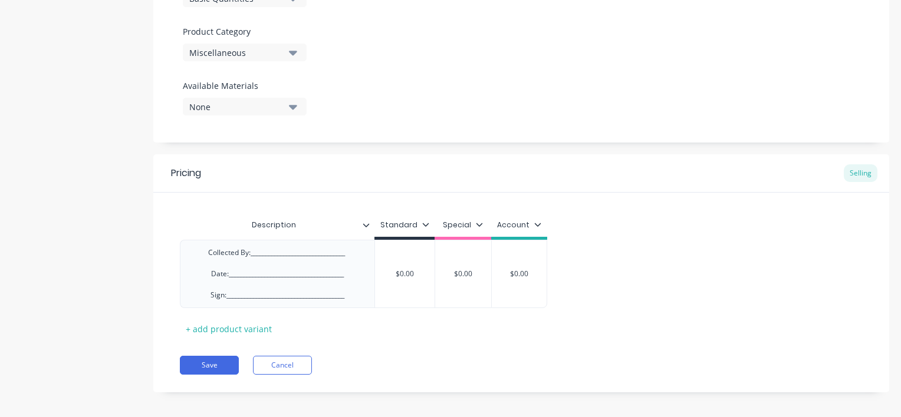
scroll to position [407, 0]
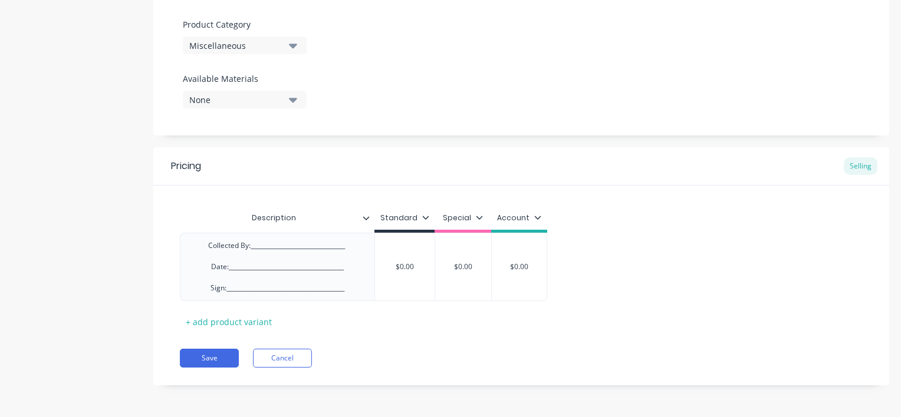
click at [365, 215] on icon at bounding box center [365, 218] width 7 height 7
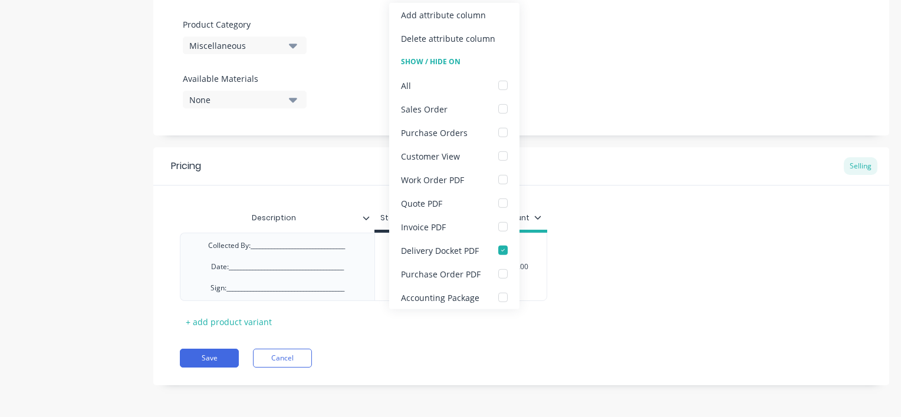
click at [365, 215] on icon at bounding box center [365, 218] width 7 height 7
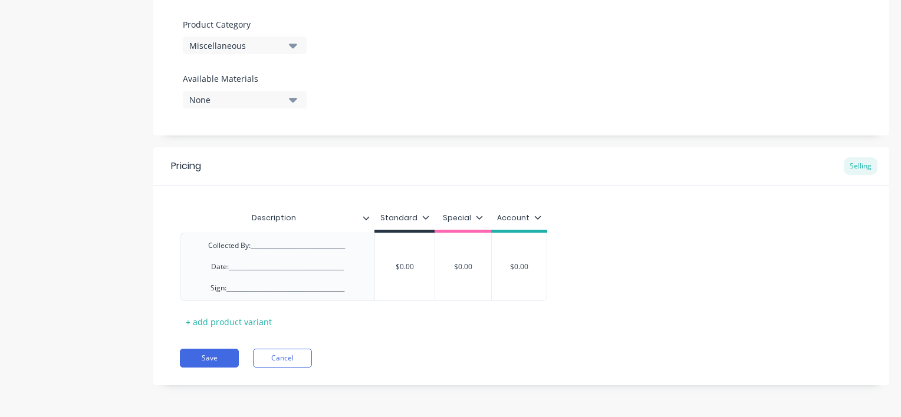
scroll to position [0, 0]
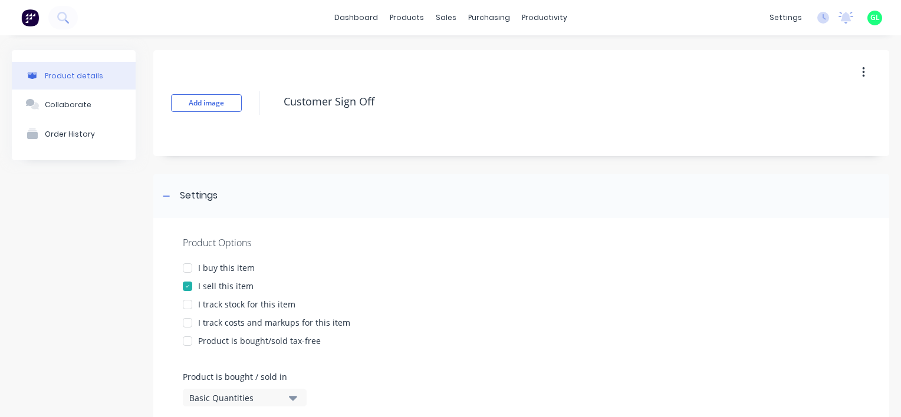
click at [862, 67] on icon "button" at bounding box center [863, 72] width 3 height 13
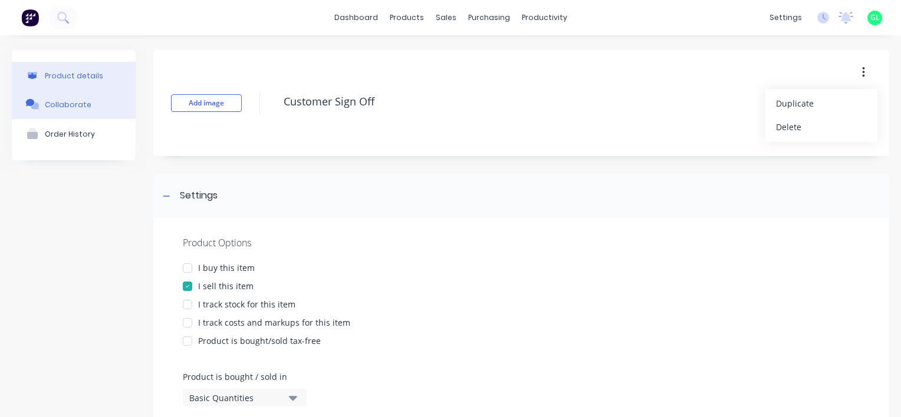
click at [74, 110] on button "Collaborate" at bounding box center [74, 104] width 124 height 29
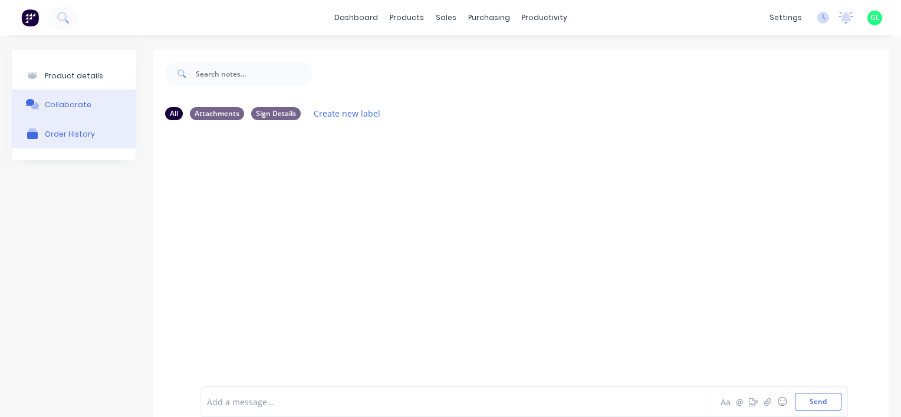
click at [68, 136] on div "Order History" at bounding box center [70, 134] width 50 height 9
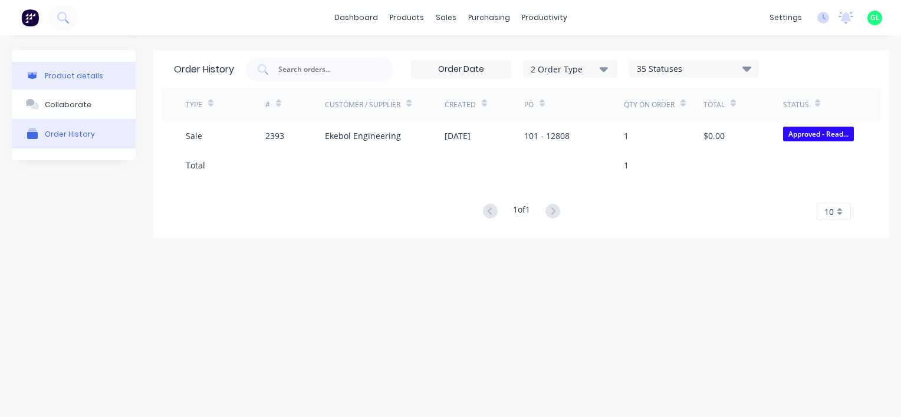
click at [85, 77] on div "Product details" at bounding box center [74, 75] width 58 height 9
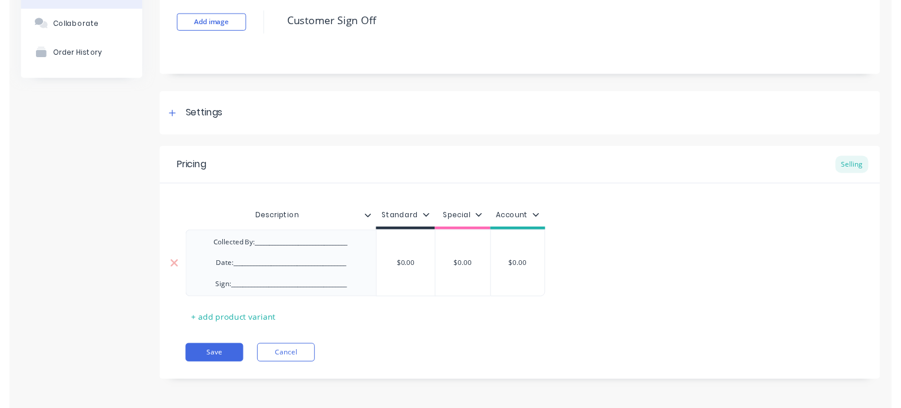
scroll to position [83, 0]
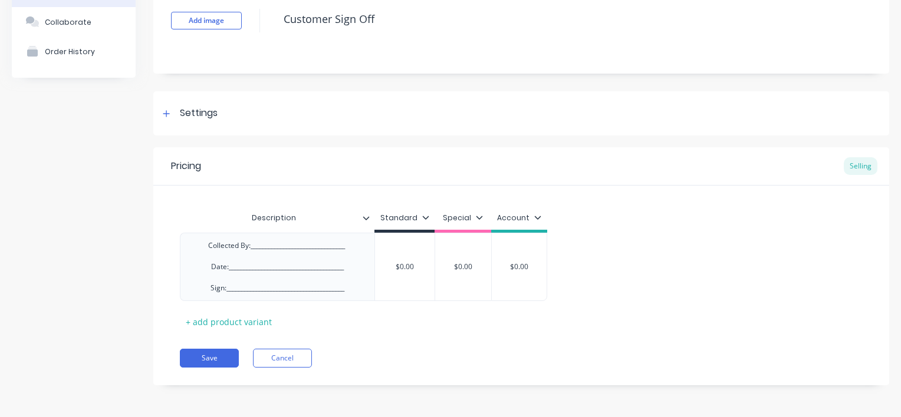
click at [370, 220] on div at bounding box center [370, 218] width 7 height 11
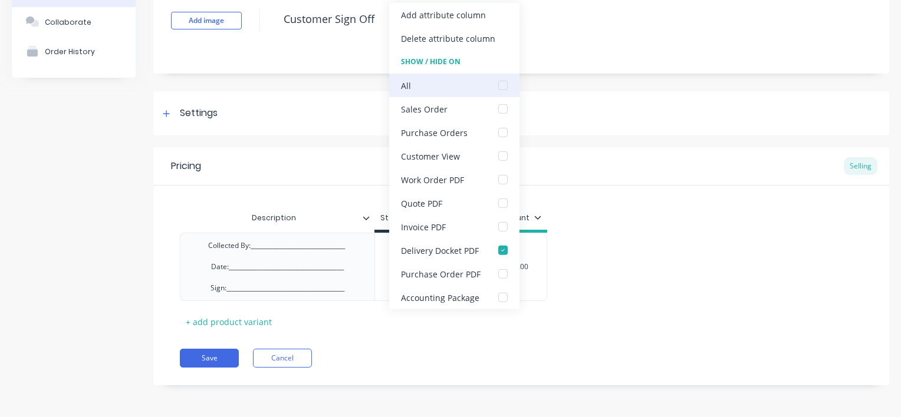
click at [502, 87] on div at bounding box center [503, 86] width 24 height 24
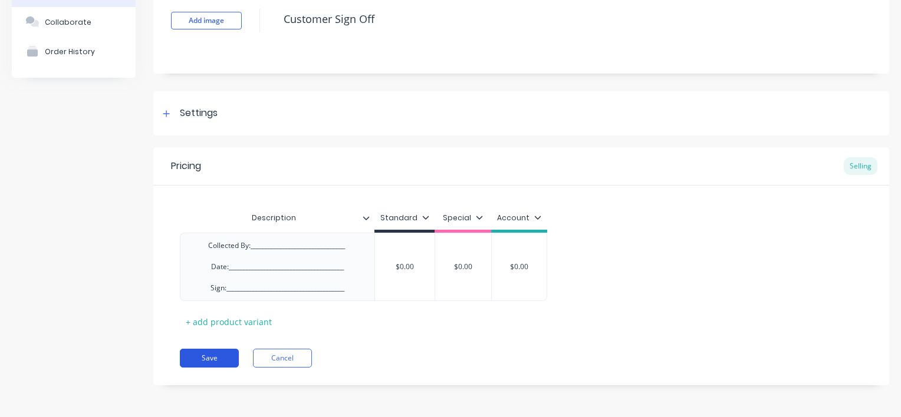
click at [216, 358] on button "Save" at bounding box center [209, 358] width 59 height 19
type textarea "x"
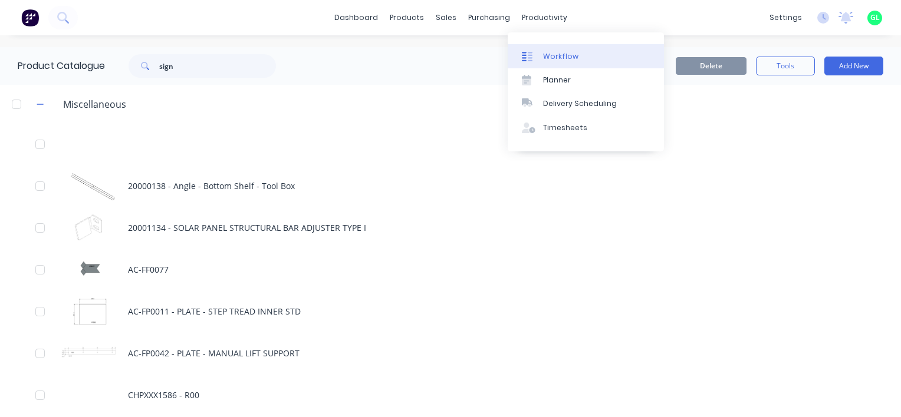
click at [553, 50] on link "Workflow" at bounding box center [585, 56] width 156 height 24
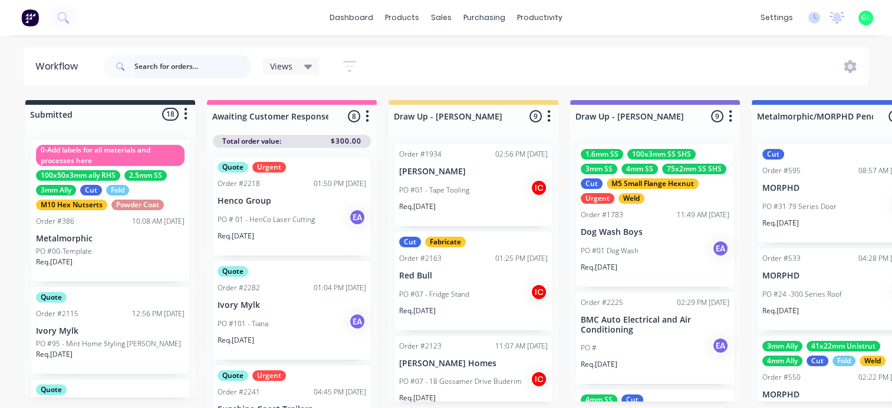
click at [203, 66] on input "text" at bounding box center [192, 67] width 117 height 24
type input "prostar"
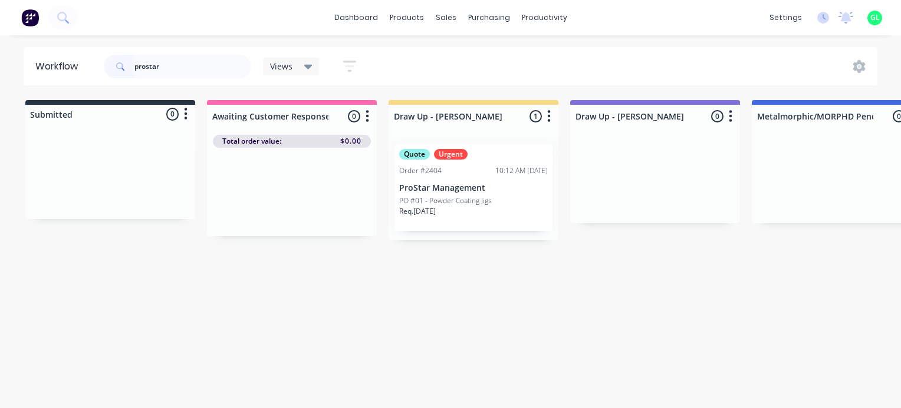
click at [453, 202] on p "PO #01 - Powder Coating Jigs" at bounding box center [445, 201] width 93 height 11
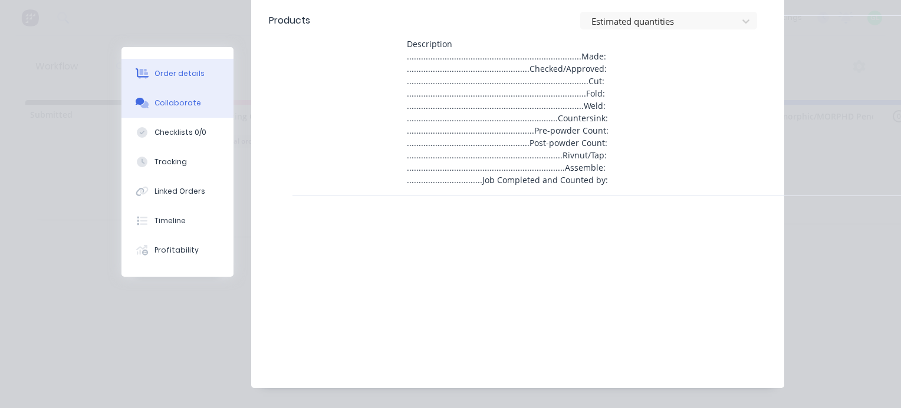
scroll to position [406, 0]
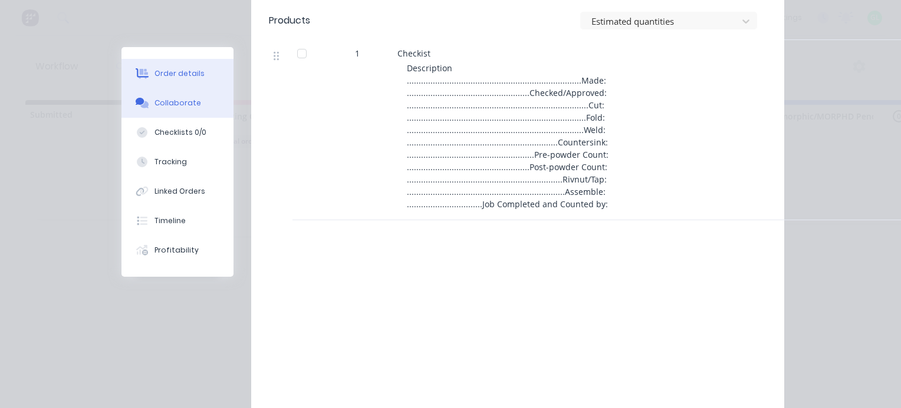
click at [162, 109] on button "Collaborate" at bounding box center [177, 102] width 112 height 29
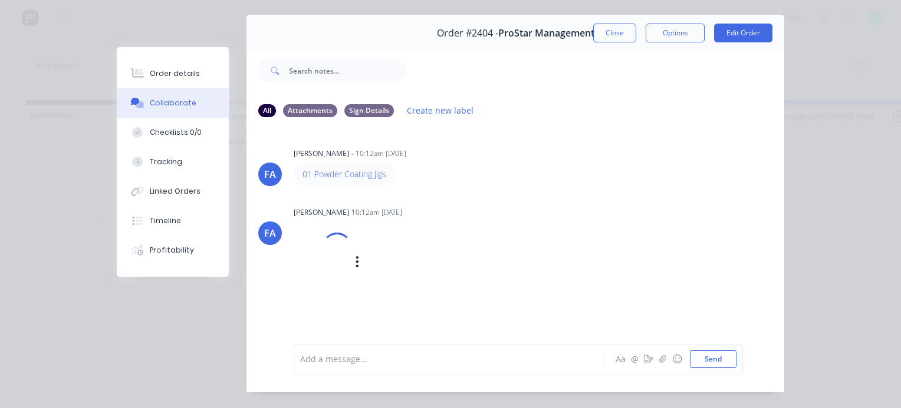
scroll to position [61, 0]
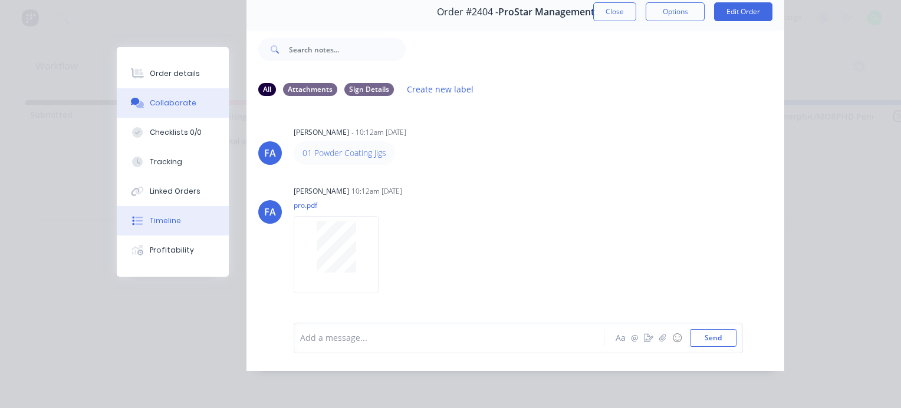
click at [166, 220] on div "Timeline" at bounding box center [165, 221] width 31 height 11
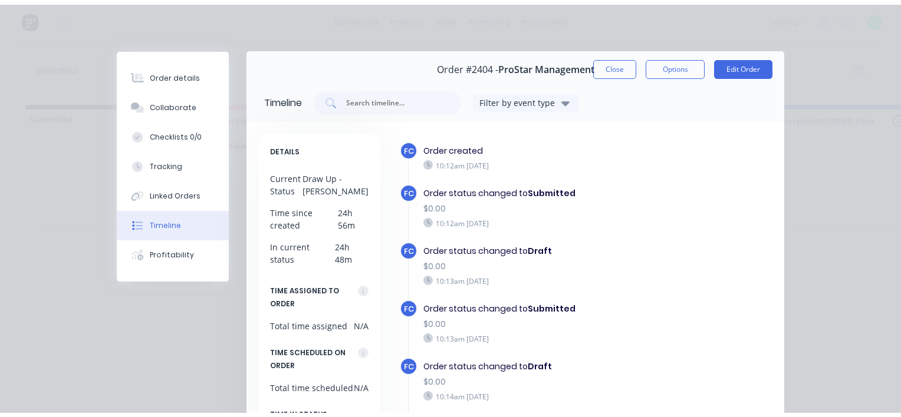
scroll to position [0, 0]
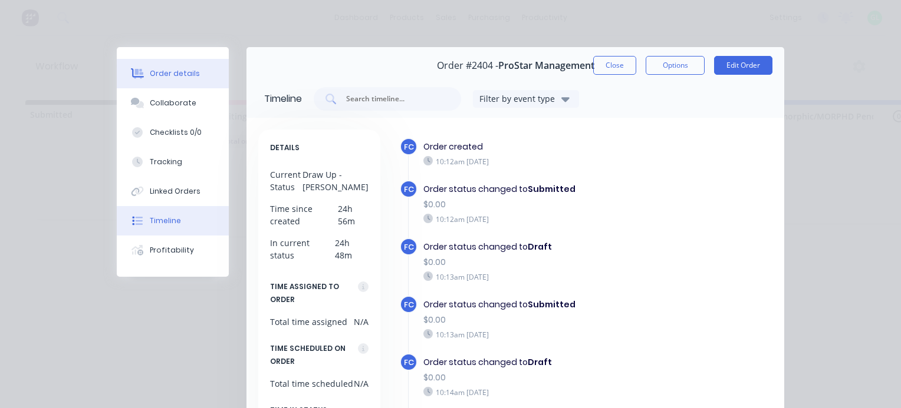
click at [190, 72] on div "Order details" at bounding box center [175, 73] width 50 height 11
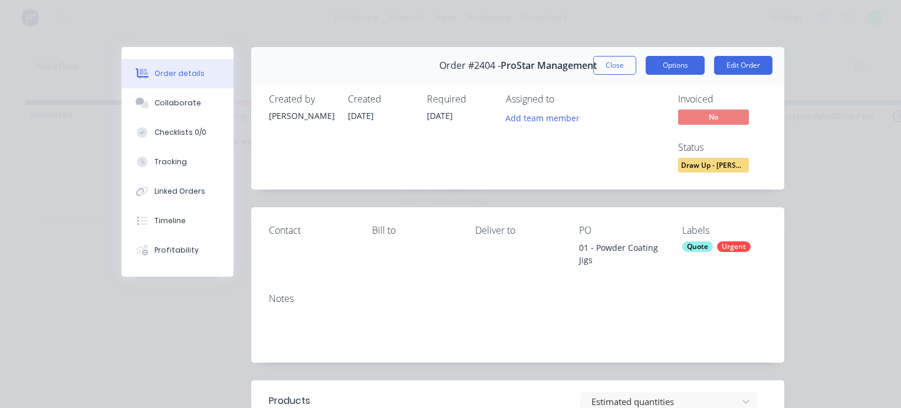
click at [662, 68] on button "Options" at bounding box center [674, 65] width 59 height 19
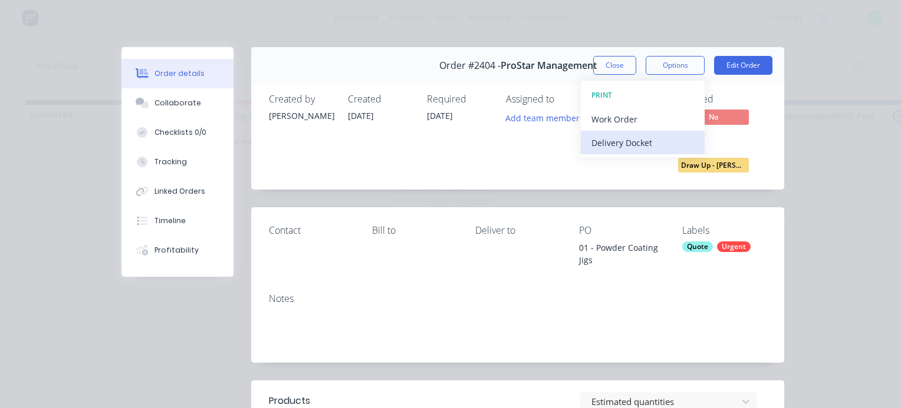
click at [621, 144] on div "Delivery Docket" at bounding box center [642, 142] width 103 height 17
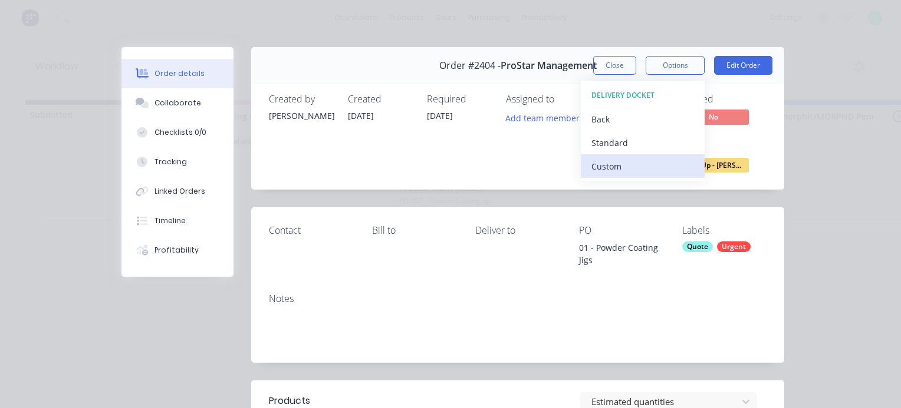
click at [613, 168] on div "Custom" at bounding box center [642, 166] width 103 height 17
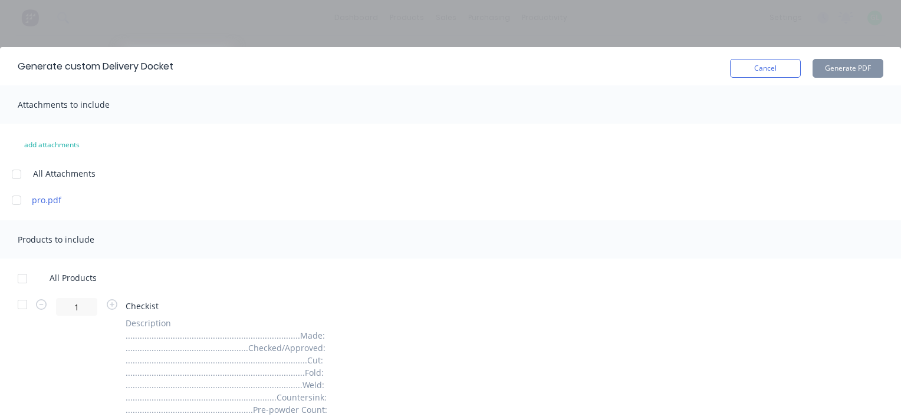
click at [20, 276] on div at bounding box center [23, 279] width 24 height 24
click at [22, 306] on div at bounding box center [23, 305] width 24 height 24
click at [747, 67] on button "Cancel" at bounding box center [765, 68] width 71 height 19
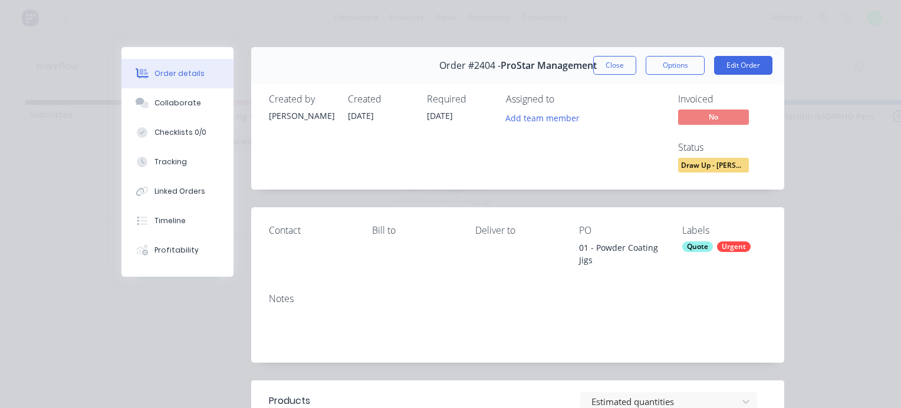
click at [601, 65] on button "Close" at bounding box center [614, 65] width 43 height 19
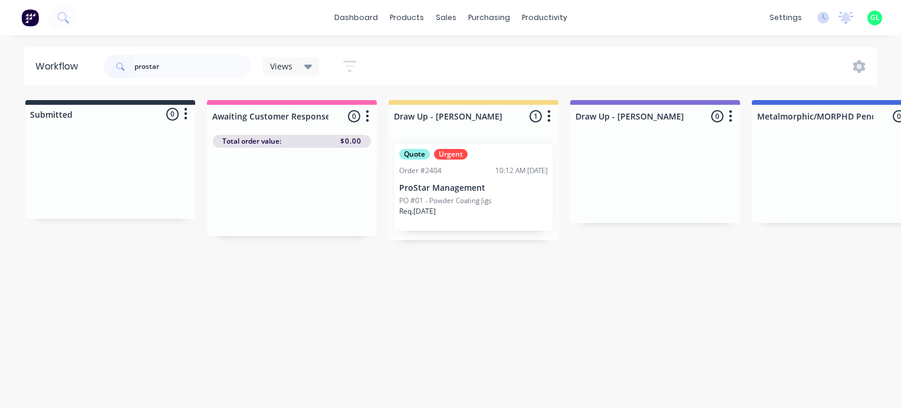
click at [134, 65] on span at bounding box center [119, 67] width 31 height 24
click at [138, 66] on input "prostar" at bounding box center [192, 67] width 117 height 24
click at [139, 66] on input "prostar" at bounding box center [192, 67] width 117 height 24
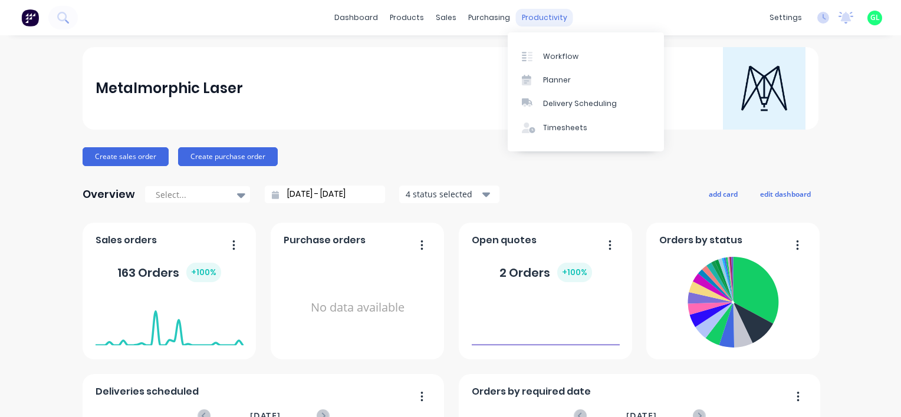
click at [520, 17] on div "productivity" at bounding box center [544, 18] width 57 height 18
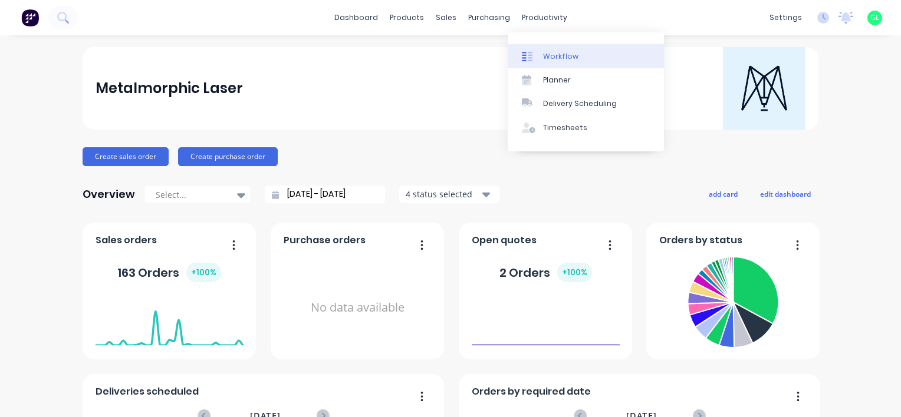
click at [545, 49] on link "Workflow" at bounding box center [585, 56] width 156 height 24
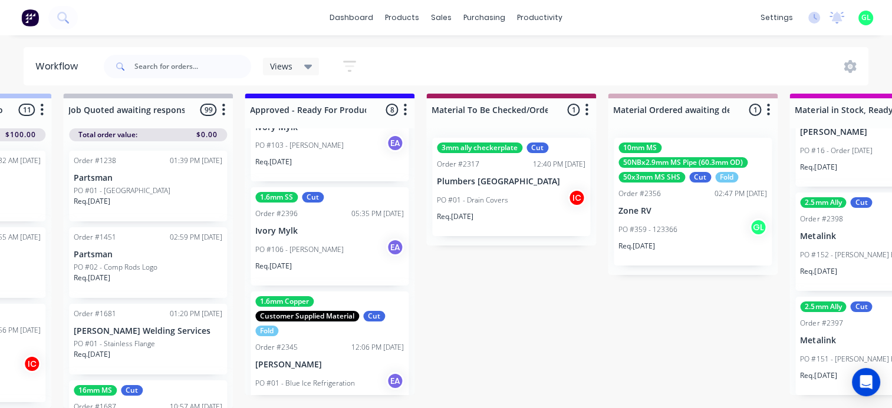
scroll to position [674, 0]
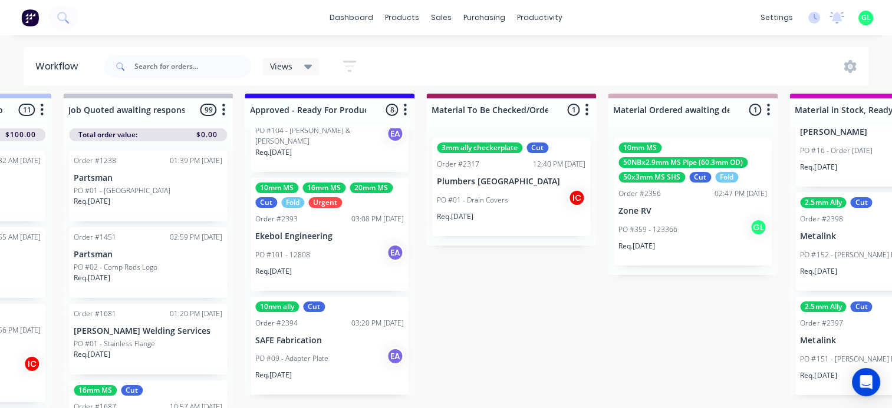
click at [314, 266] on div "Req. 10/10/25" at bounding box center [329, 276] width 149 height 20
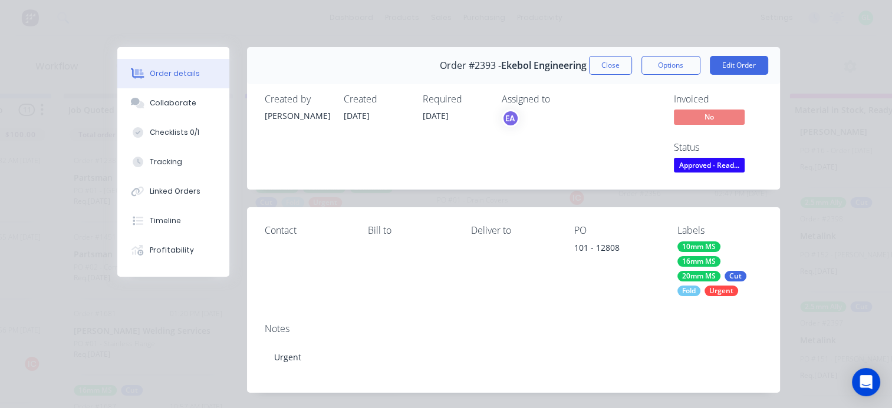
scroll to position [0, 0]
click at [167, 130] on div "Checklists 0/1" at bounding box center [175, 132] width 50 height 11
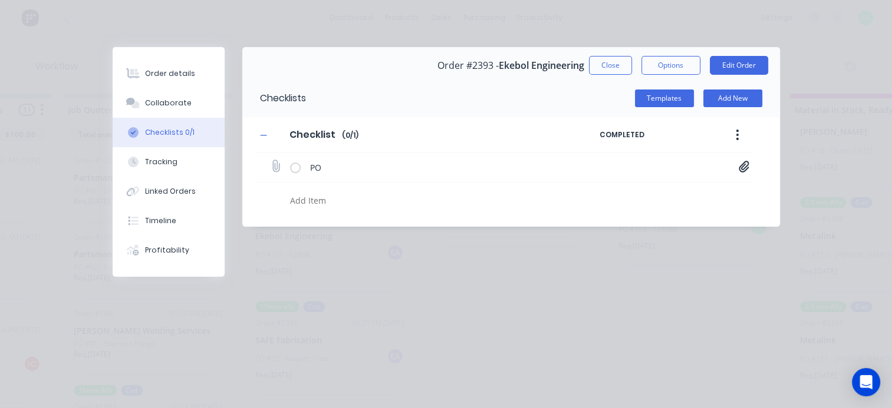
click at [741, 167] on icon at bounding box center [744, 166] width 10 height 11
click at [658, 190] on link "PO Print_EKEBOL - 12808.pdf" at bounding box center [649, 192] width 137 height 12
click at [172, 77] on div "Order details" at bounding box center [170, 73] width 50 height 11
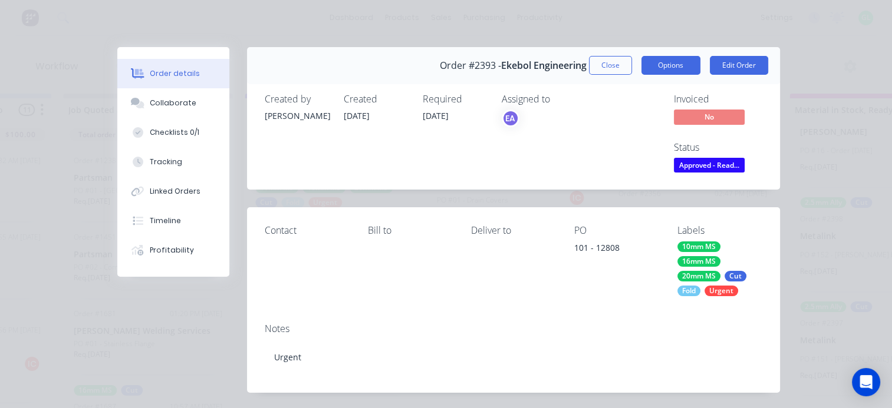
click at [668, 61] on button "Options" at bounding box center [670, 65] width 59 height 19
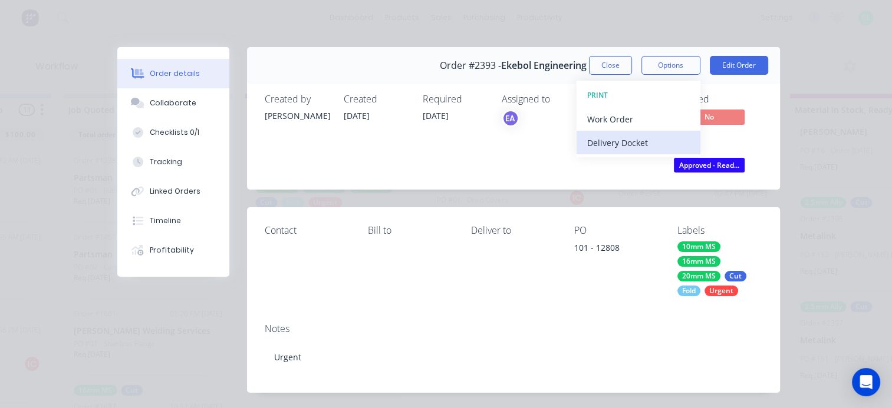
click at [611, 150] on div "Delivery Docket" at bounding box center [638, 142] width 103 height 17
click at [608, 146] on div "Standard" at bounding box center [638, 142] width 103 height 17
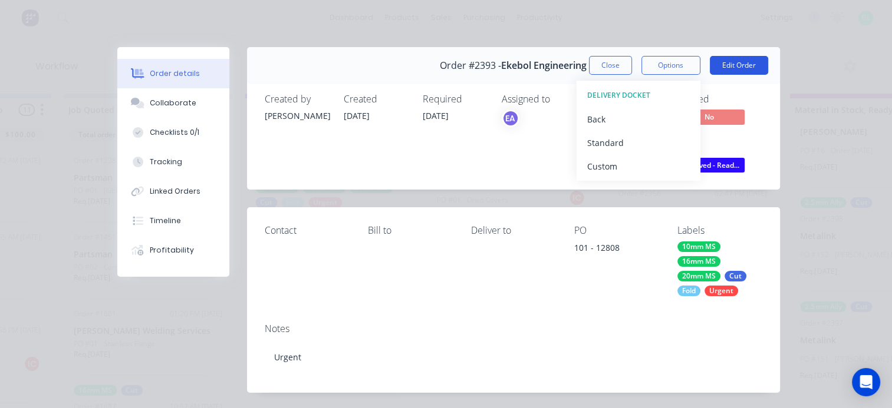
click at [738, 67] on button "Edit Order" at bounding box center [739, 65] width 58 height 19
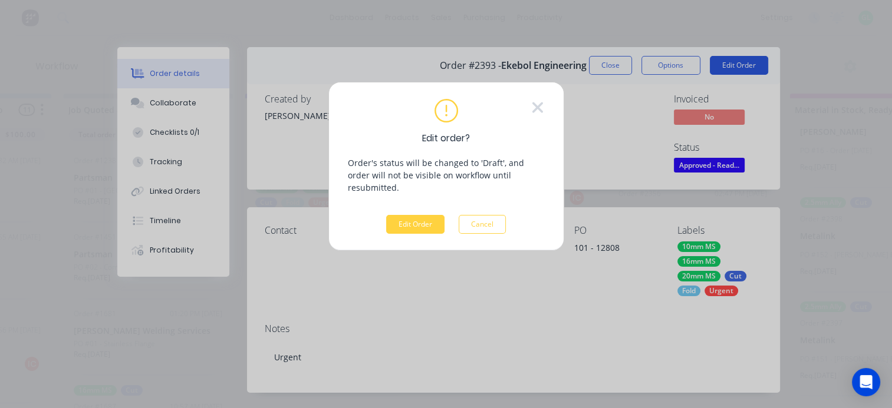
scroll to position [6, 1415]
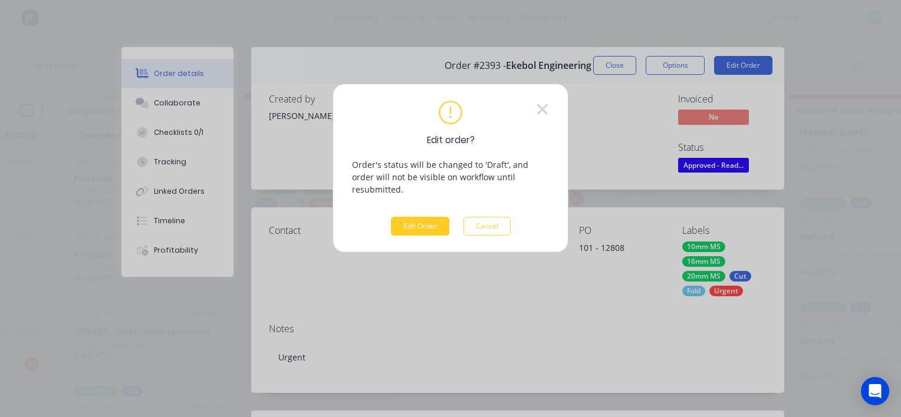
click at [414, 217] on button "Edit Order" at bounding box center [420, 226] width 58 height 19
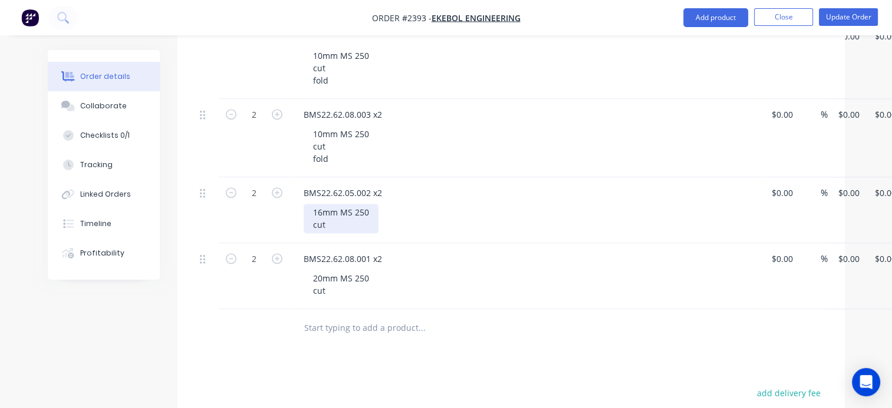
scroll to position [1565, 0]
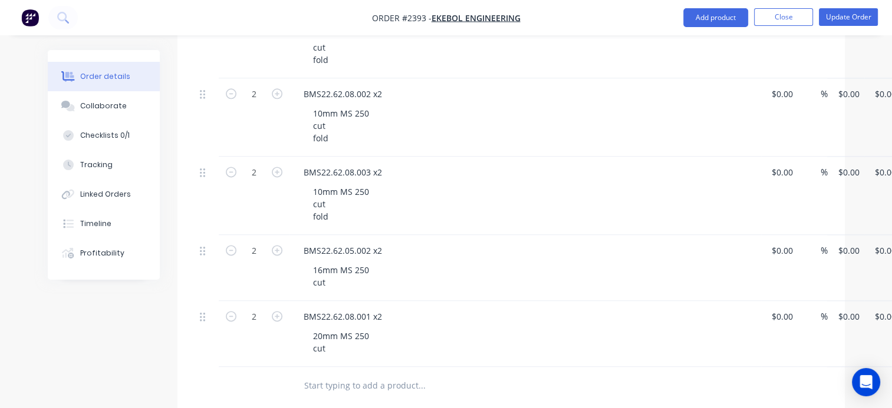
drag, startPoint x: 335, startPoint y: 373, endPoint x: 318, endPoint y: 362, distance: 20.4
click at [335, 374] on input "text" at bounding box center [422, 386] width 236 height 24
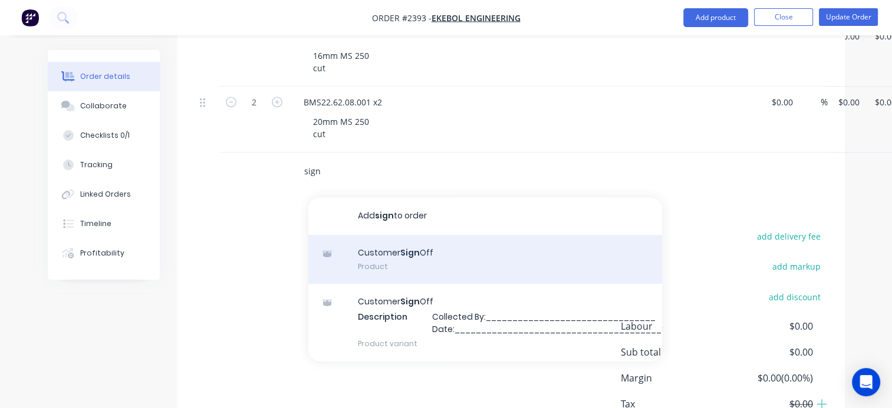
scroll to position [1801, 0]
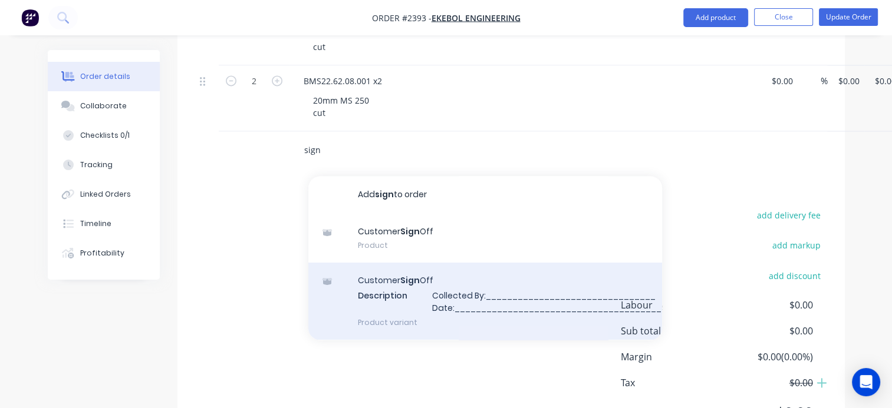
type input "sign"
click at [478, 308] on div "Customer Sign Off Description Collected By:________________________________ Dat…" at bounding box center [485, 301] width 354 height 77
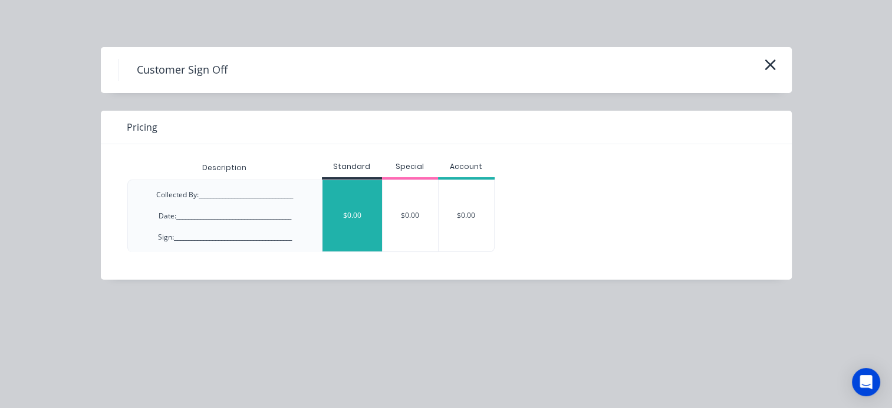
click at [351, 223] on div "$0.00" at bounding box center [352, 215] width 60 height 71
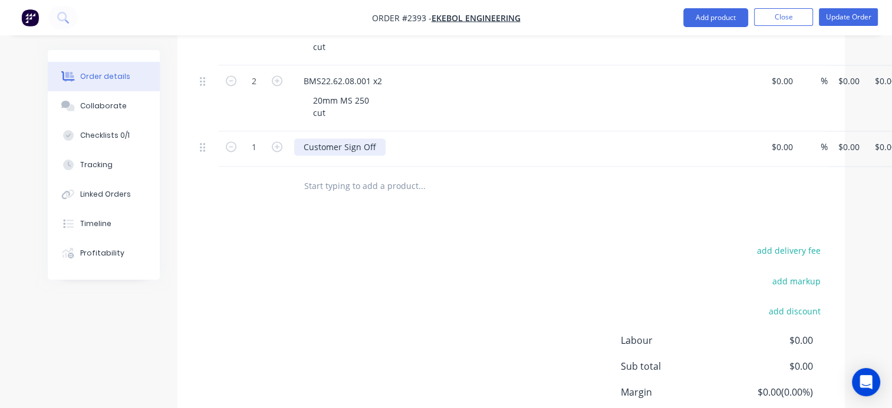
click at [380, 147] on div "Customer Sign Off" at bounding box center [339, 147] width 91 height 17
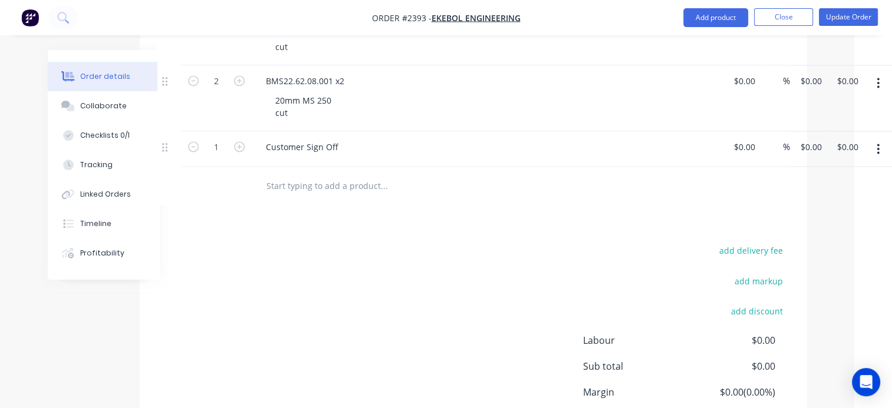
click at [879, 150] on icon "button" at bounding box center [878, 149] width 2 height 11
click at [839, 20] on button "Update Order" at bounding box center [848, 17] width 59 height 18
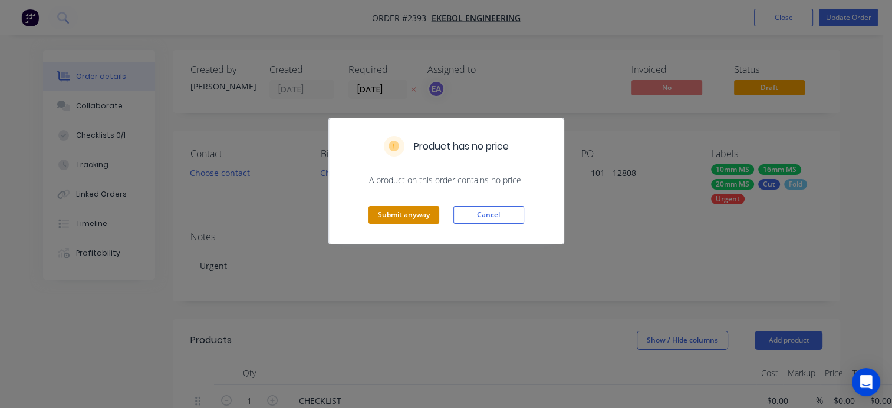
click at [403, 219] on button "Submit anyway" at bounding box center [403, 215] width 71 height 18
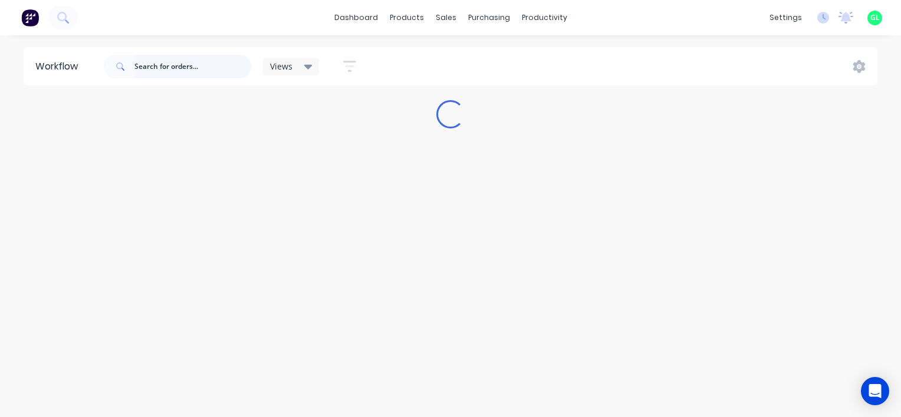
click at [177, 66] on input "text" at bounding box center [192, 67] width 117 height 24
type input "eke"
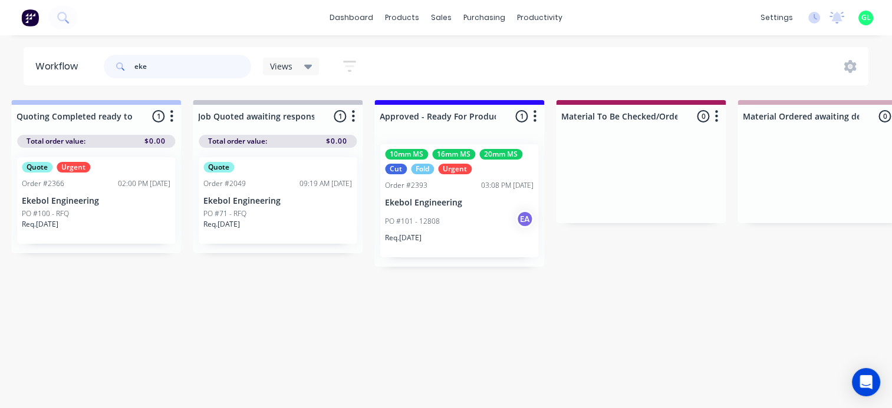
scroll to position [0, 1297]
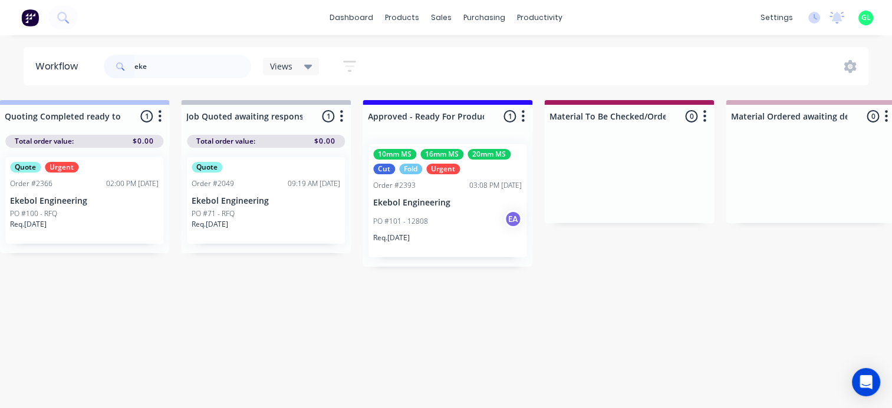
click at [453, 223] on div "PO #101 - 12808 EA" at bounding box center [447, 221] width 149 height 22
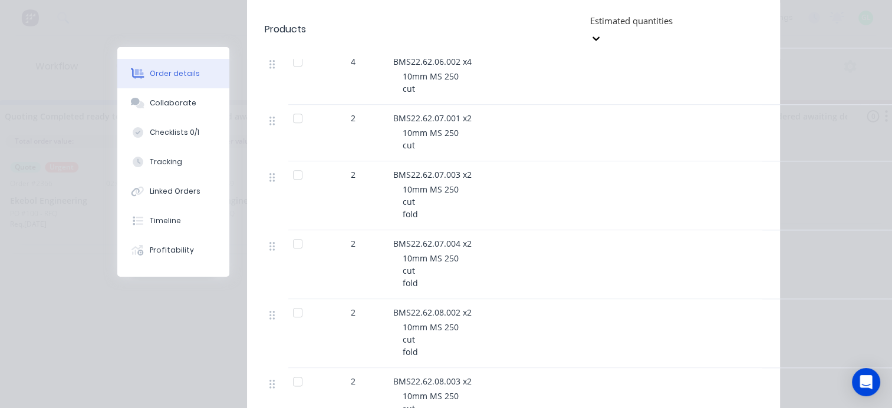
scroll to position [0, 0]
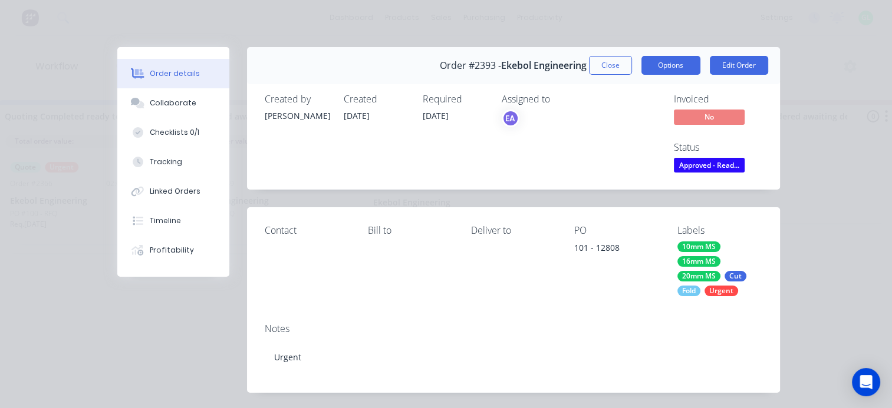
click at [669, 61] on button "Options" at bounding box center [670, 65] width 59 height 19
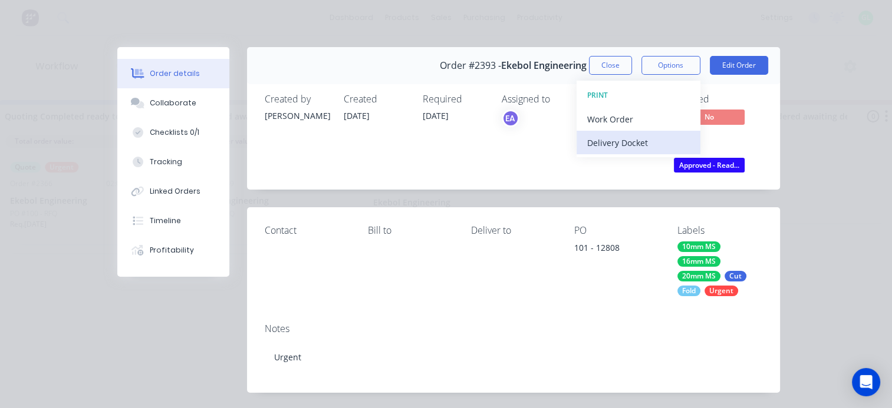
click at [609, 144] on div "Delivery Docket" at bounding box center [638, 142] width 103 height 17
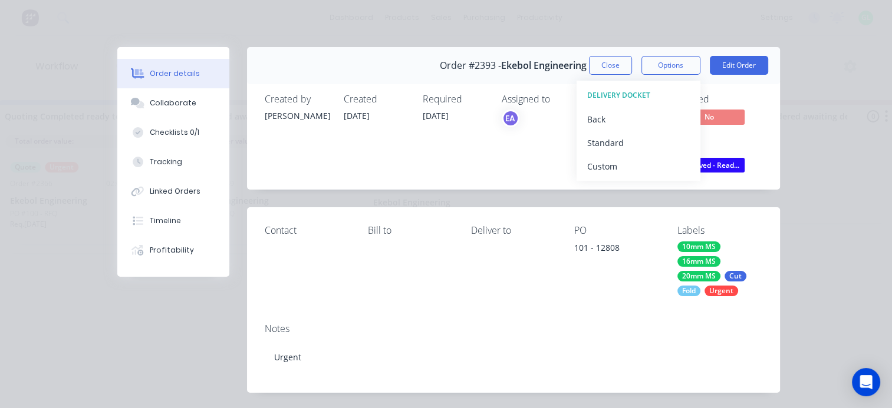
click at [609, 144] on div "Standard" at bounding box center [638, 142] width 103 height 17
click at [609, 113] on div "Back" at bounding box center [638, 119] width 103 height 17
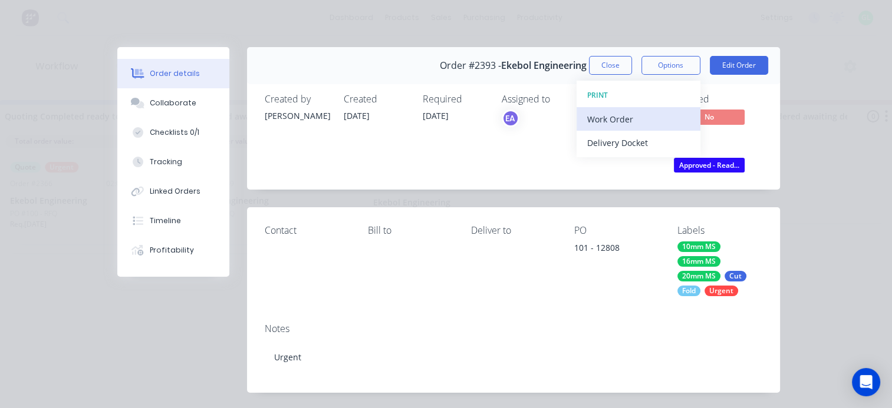
click at [618, 124] on div "Work Order" at bounding box center [638, 119] width 103 height 17
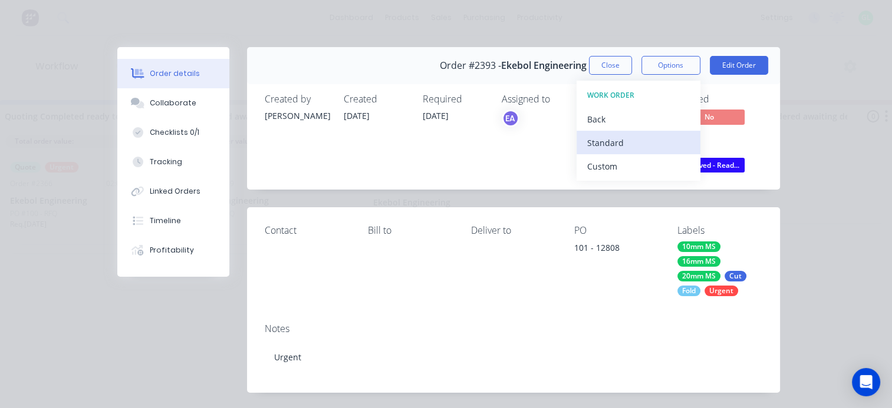
click at [618, 144] on div "Standard" at bounding box center [638, 142] width 103 height 17
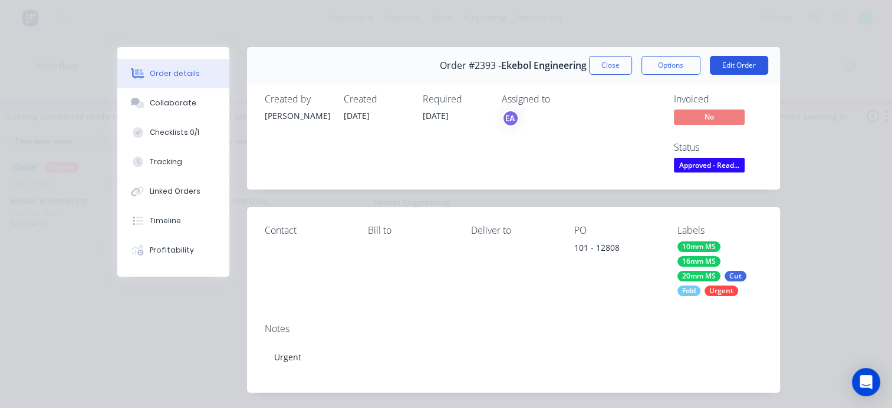
click at [723, 64] on button "Edit Order" at bounding box center [739, 65] width 58 height 19
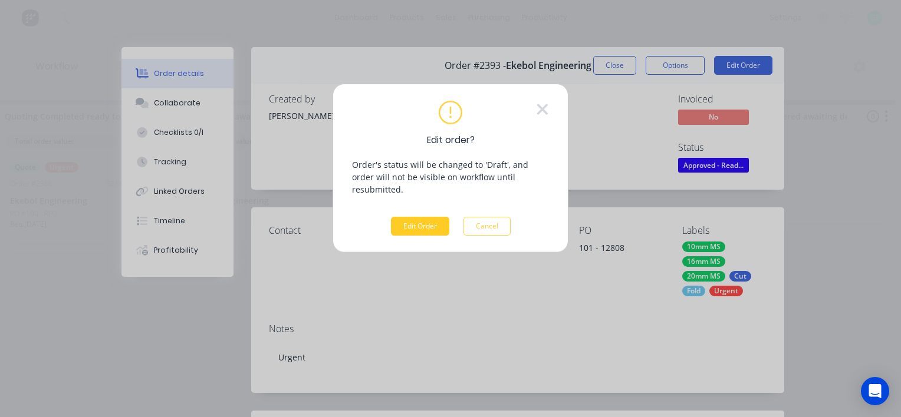
click at [408, 217] on button "Edit Order" at bounding box center [420, 226] width 58 height 19
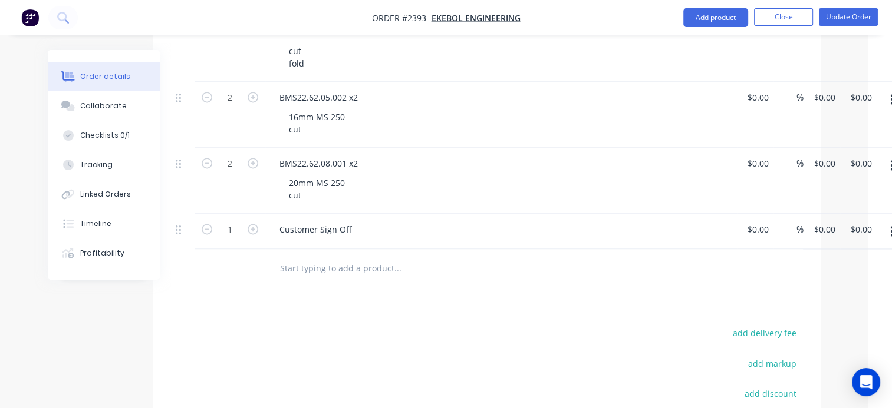
scroll to position [1719, 38]
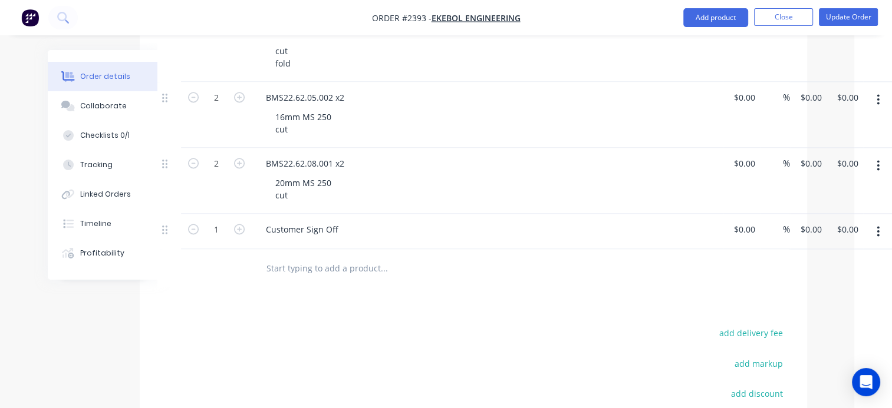
click at [876, 231] on icon "button" at bounding box center [877, 231] width 3 height 13
click at [810, 327] on div "Delete" at bounding box center [836, 333] width 91 height 17
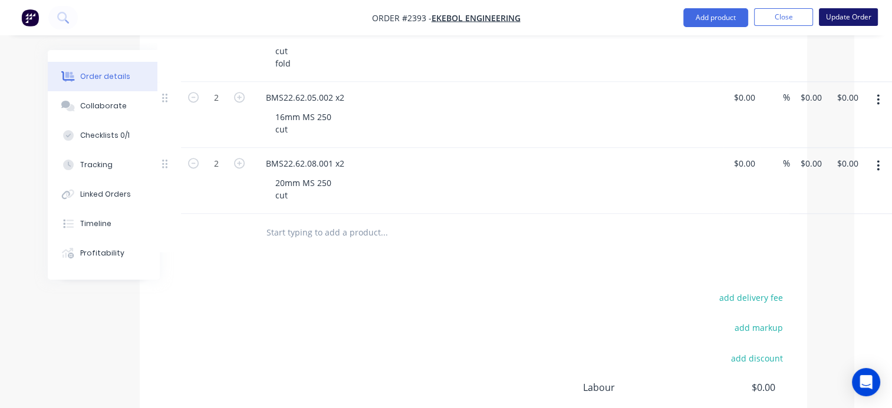
click at [845, 21] on button "Update Order" at bounding box center [848, 17] width 59 height 18
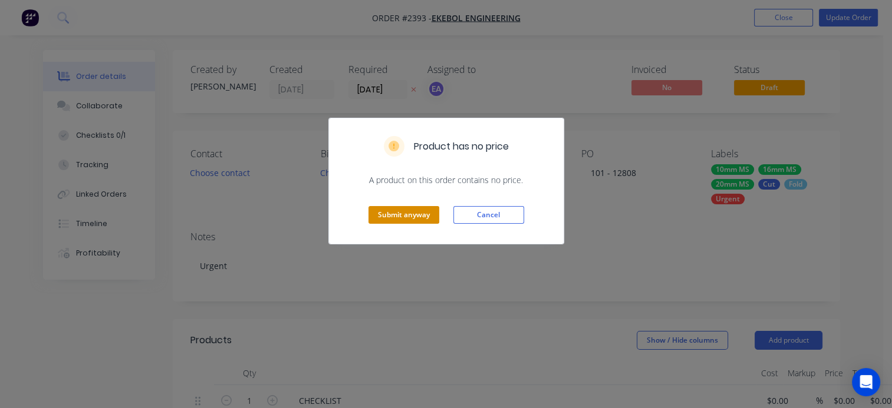
click at [368, 218] on button "Submit anyway" at bounding box center [403, 215] width 71 height 18
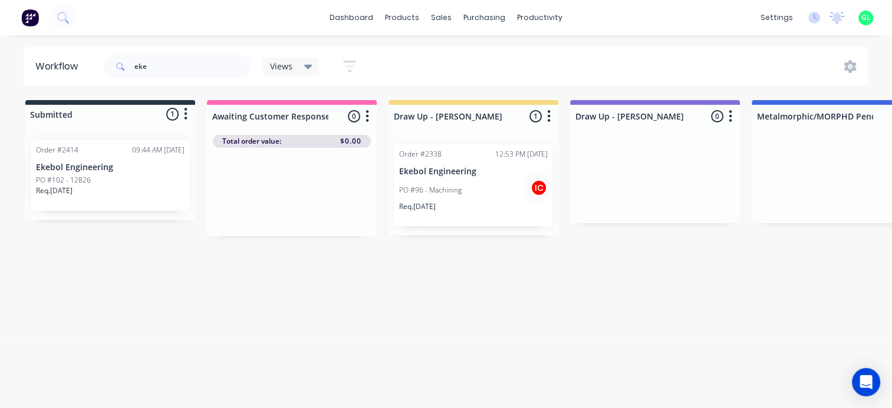
click at [126, 68] on span at bounding box center [119, 67] width 31 height 24
click at [134, 62] on input "eke" at bounding box center [192, 67] width 117 height 24
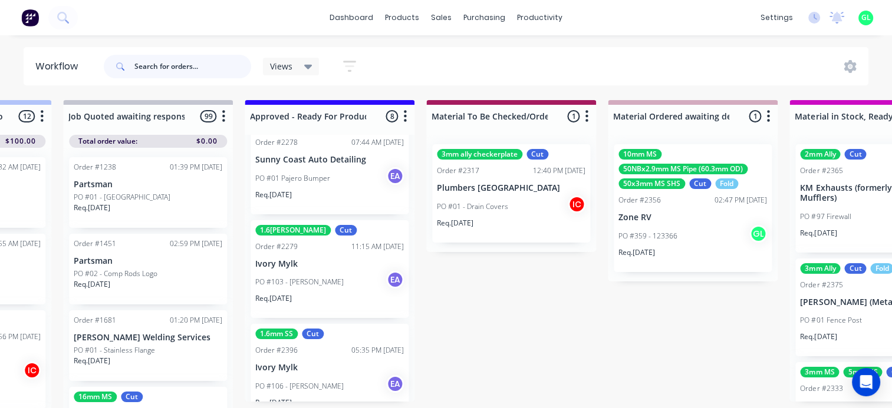
scroll to position [295, 0]
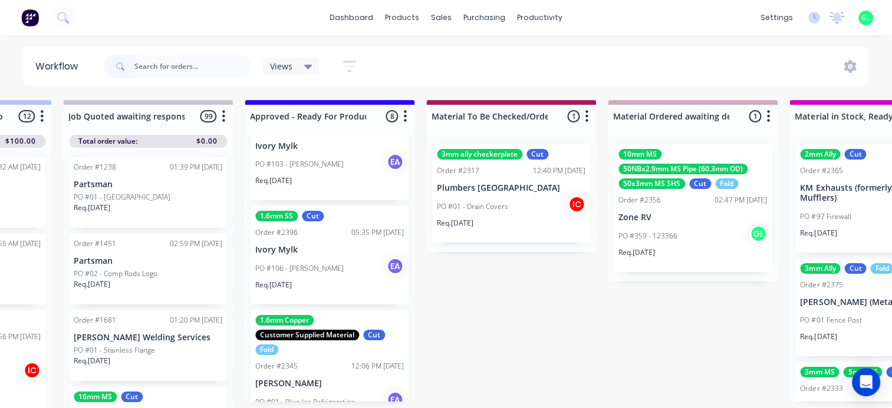
click at [327, 279] on div "PO #106 - Rayin Haining EA" at bounding box center [329, 269] width 149 height 22
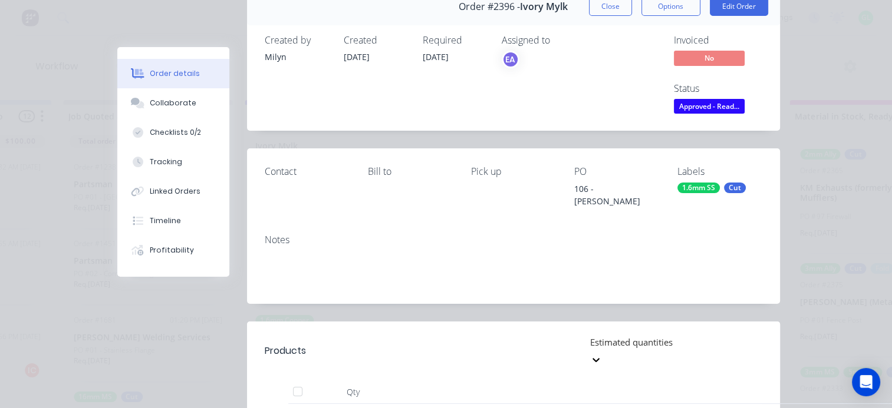
scroll to position [0, 0]
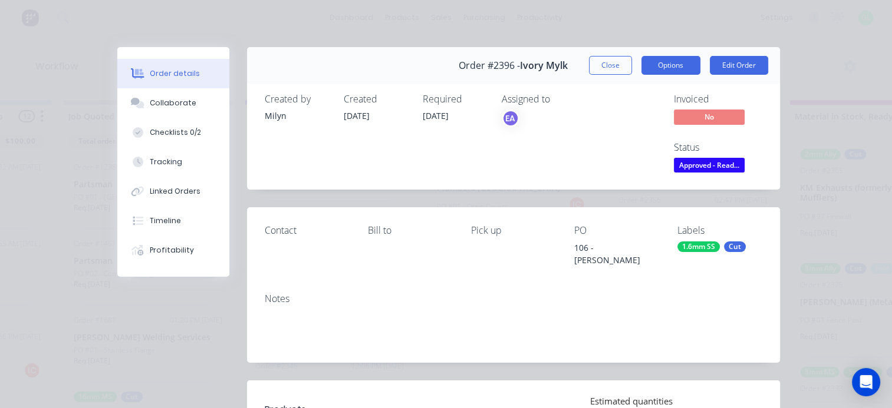
click at [650, 64] on button "Options" at bounding box center [670, 65] width 59 height 19
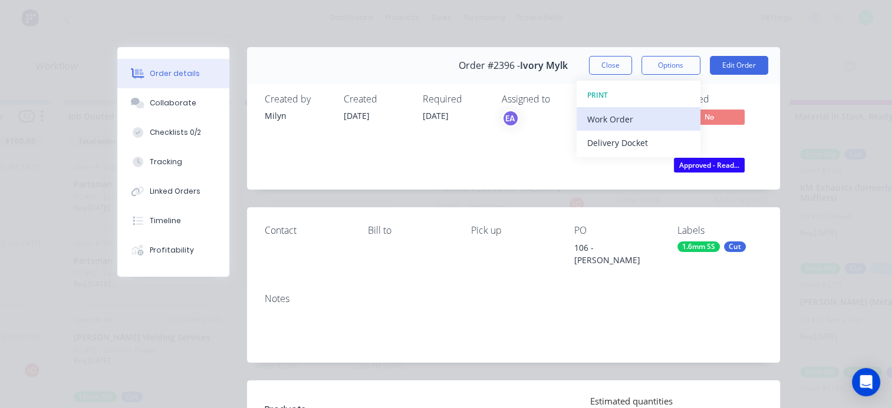
click at [604, 122] on div "Work Order" at bounding box center [638, 119] width 103 height 17
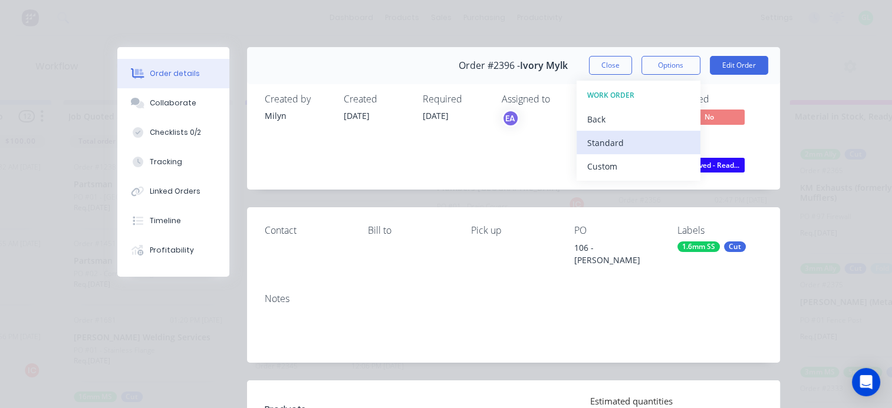
click at [601, 143] on div "Standard" at bounding box center [638, 142] width 103 height 17
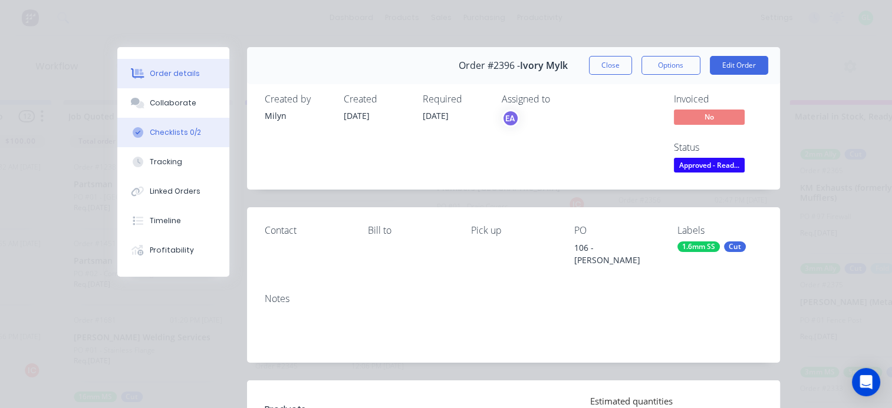
click at [167, 139] on button "Checklists 0/2" at bounding box center [173, 132] width 112 height 29
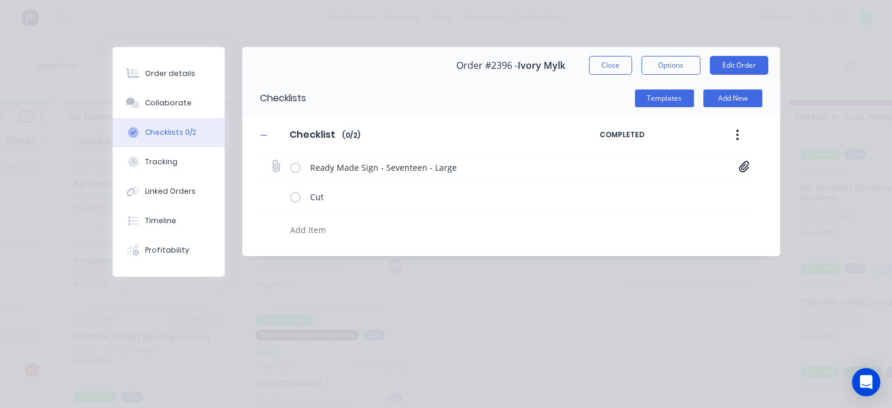
click at [740, 164] on icon at bounding box center [744, 167] width 11 height 12
click at [646, 193] on link "17-Seventeen[A] - 1116 Rayin Haining.PDF" at bounding box center [649, 192] width 137 height 12
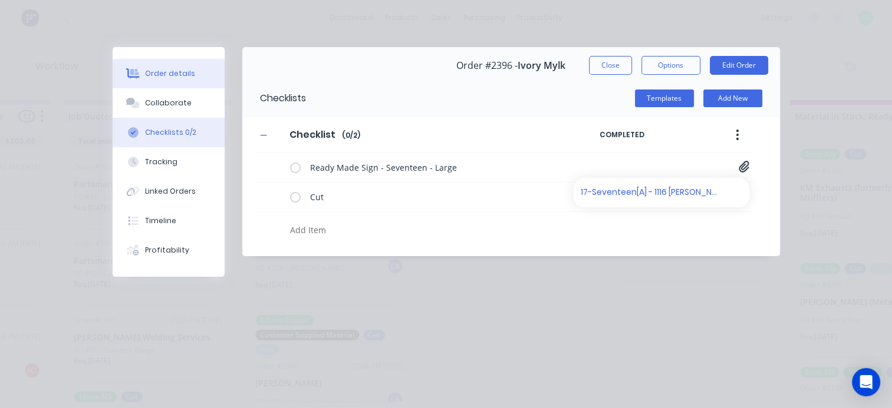
click at [168, 73] on div "Order details" at bounding box center [170, 73] width 50 height 11
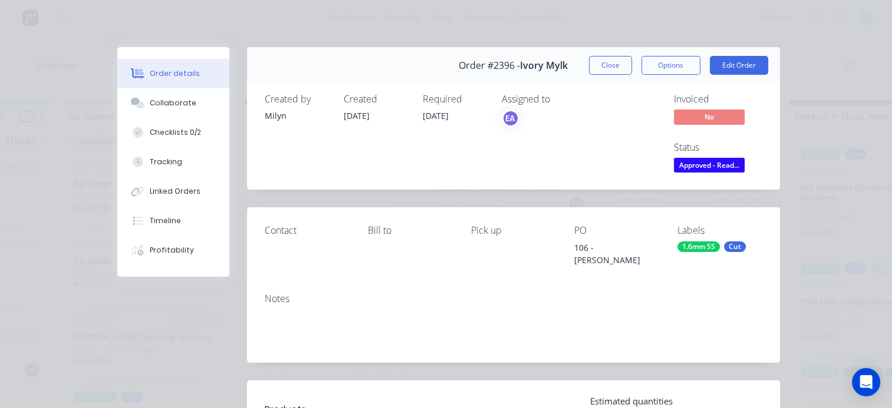
click at [578, 160] on div "Assigned to EA" at bounding box center [561, 135] width 118 height 82
click at [731, 167] on span "Approved - Read..." at bounding box center [709, 165] width 71 height 15
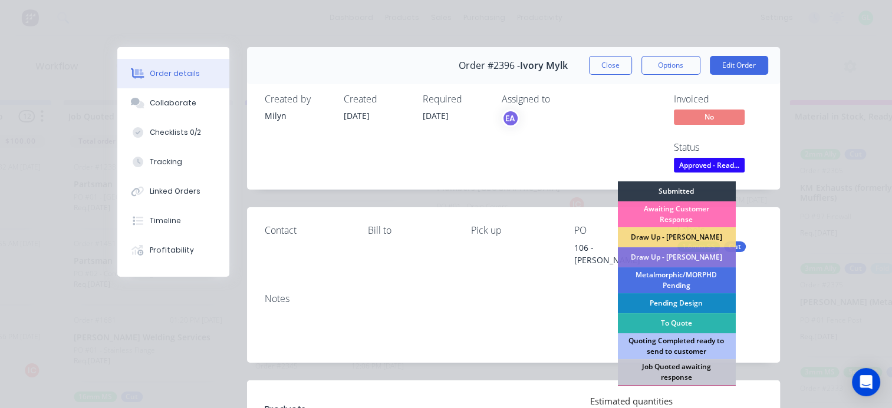
scroll to position [118, 0]
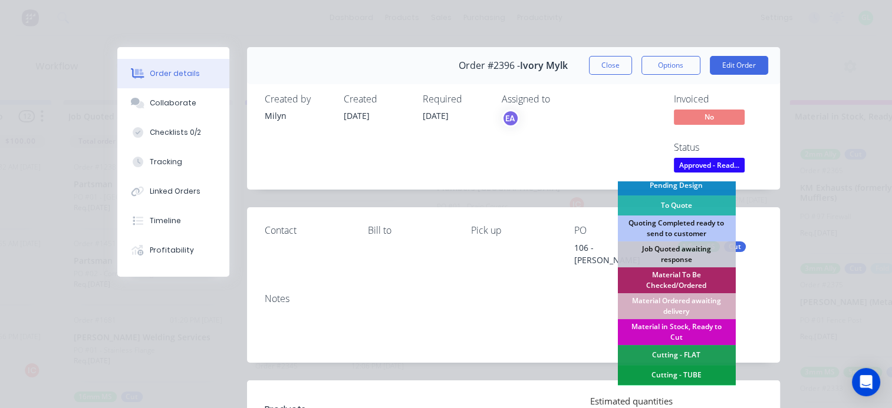
click at [674, 328] on div "Material in Stock, Ready to Cut" at bounding box center [676, 332] width 118 height 26
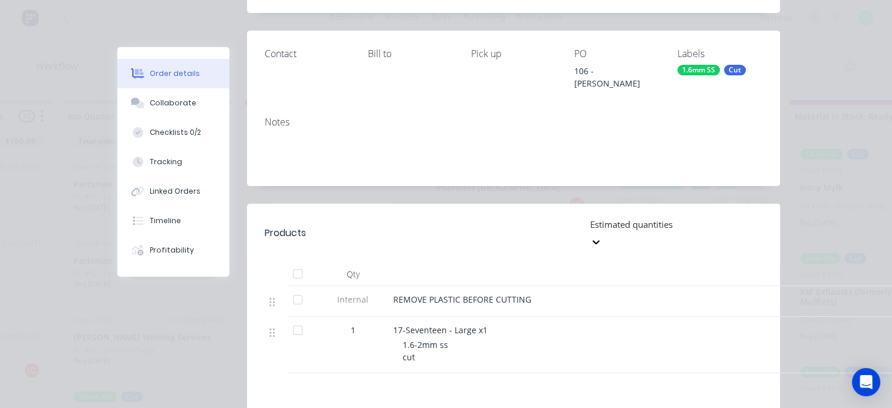
scroll to position [0, 0]
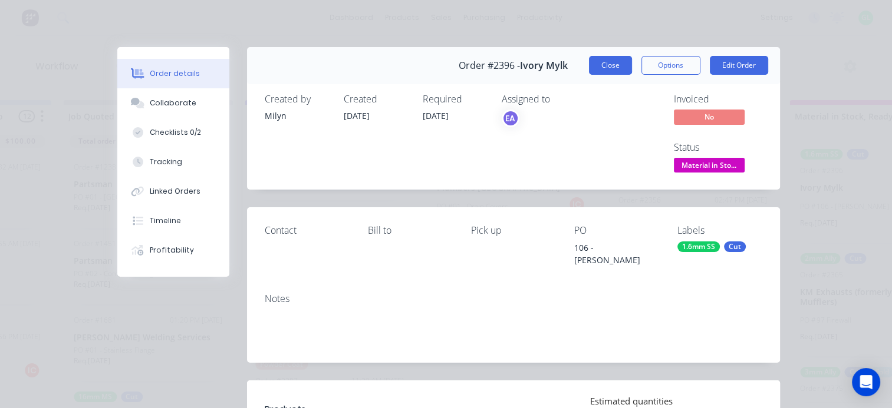
click at [602, 58] on button "Close" at bounding box center [610, 65] width 43 height 19
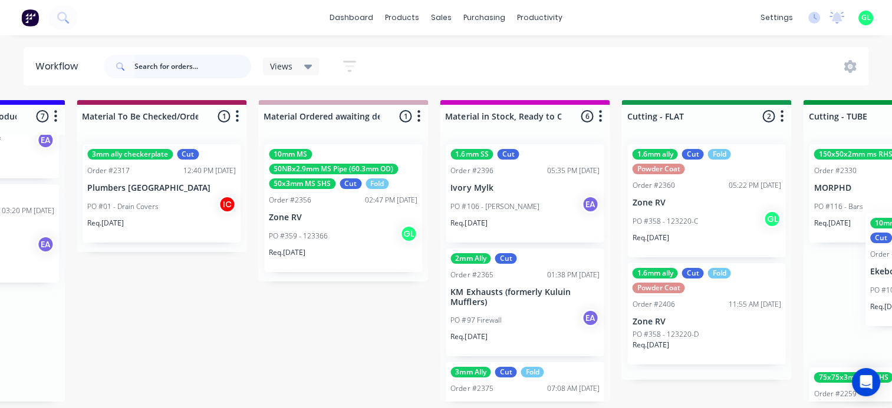
scroll to position [0, 1780]
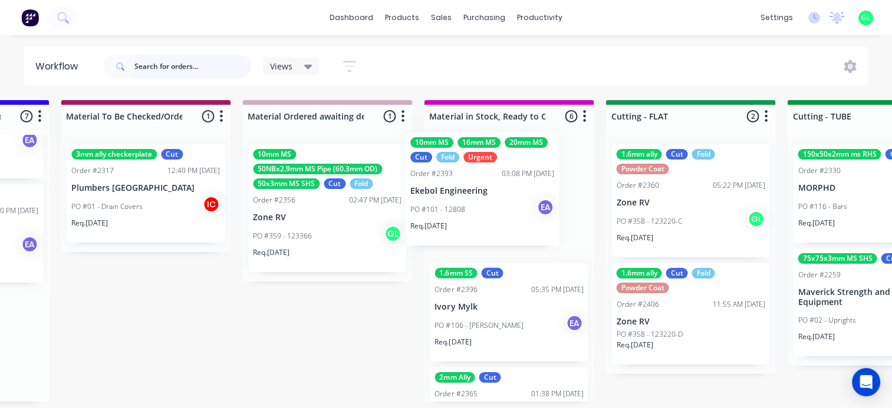
drag, startPoint x: 283, startPoint y: 257, endPoint x: 443, endPoint y: 210, distance: 166.5
click at [443, 210] on div "Submitted 18 Status colour #273444 hex #273444 Save Cancel Summaries Total orde…" at bounding box center [646, 257] width 4871 height 315
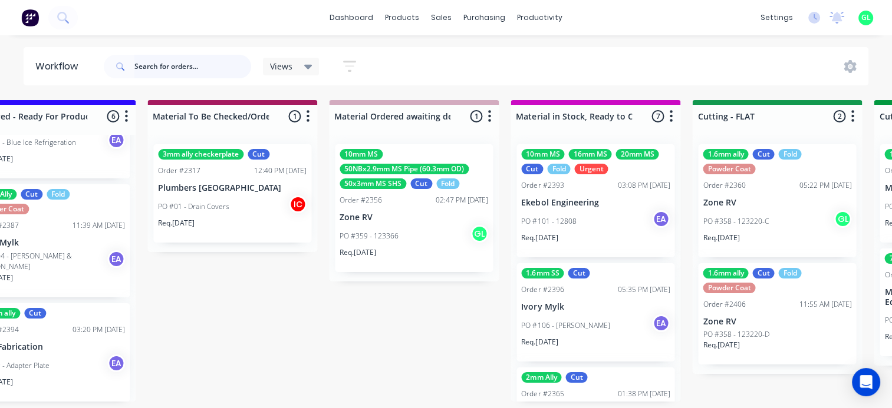
scroll to position [0, 1721]
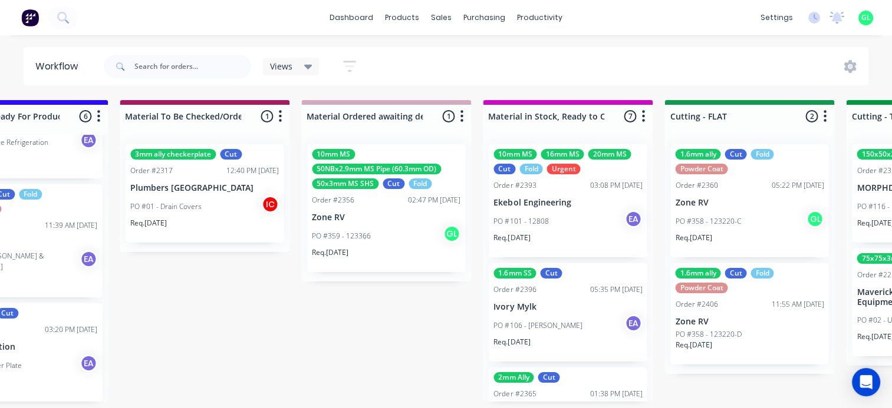
click at [552, 338] on div "Req. 03/10/25" at bounding box center [567, 347] width 149 height 20
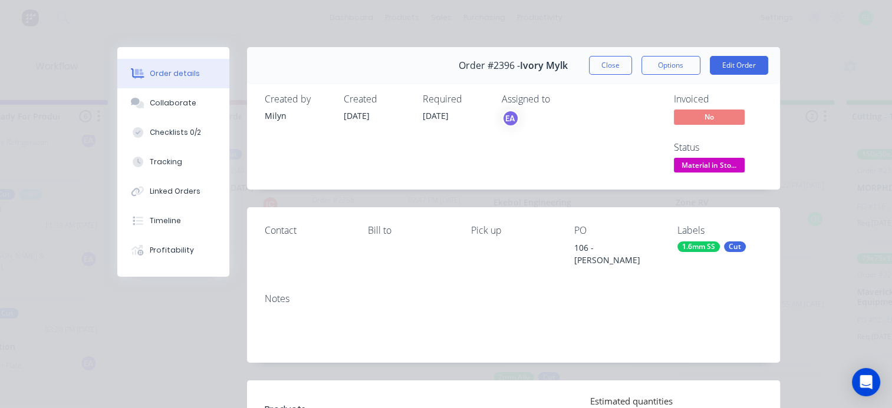
click at [699, 248] on div "1.6mm SS" at bounding box center [698, 247] width 42 height 11
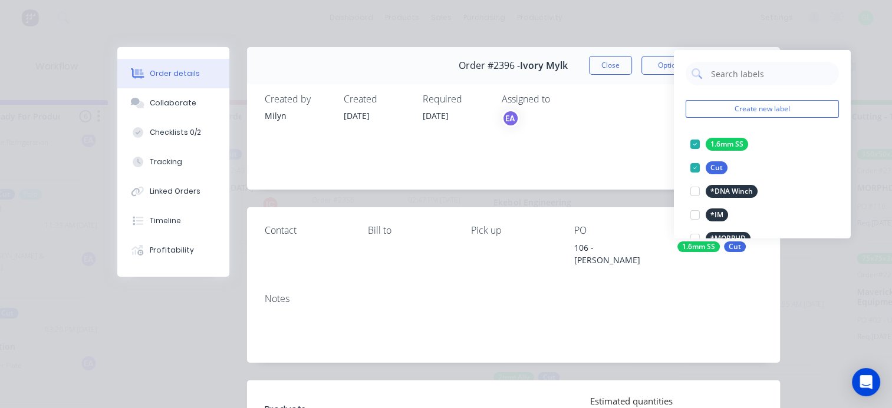
drag, startPoint x: 746, startPoint y: 68, endPoint x: 739, endPoint y: 57, distance: 13.7
click at [745, 68] on input "text" at bounding box center [770, 74] width 123 height 24
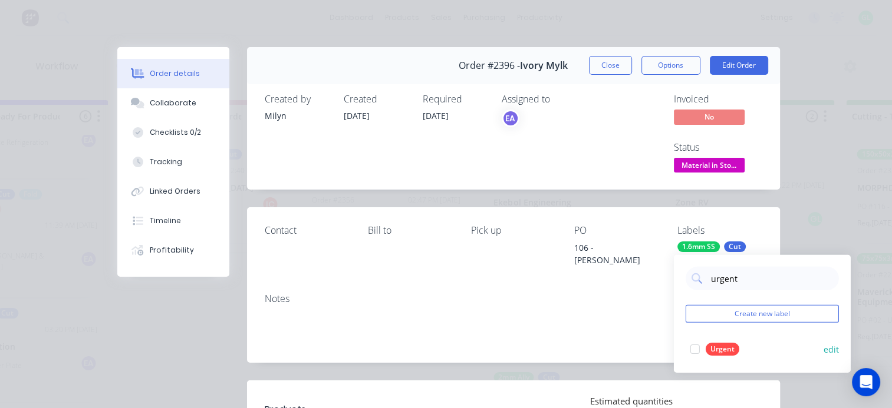
type input "urgent"
click at [724, 345] on div "Urgent" at bounding box center [722, 349] width 34 height 13
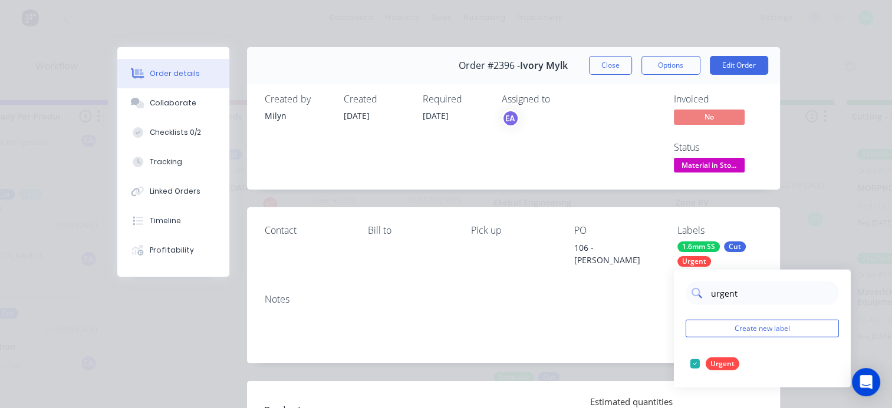
click at [733, 299] on input "urgent" at bounding box center [770, 294] width 123 height 24
click at [621, 66] on button "Close" at bounding box center [610, 65] width 43 height 19
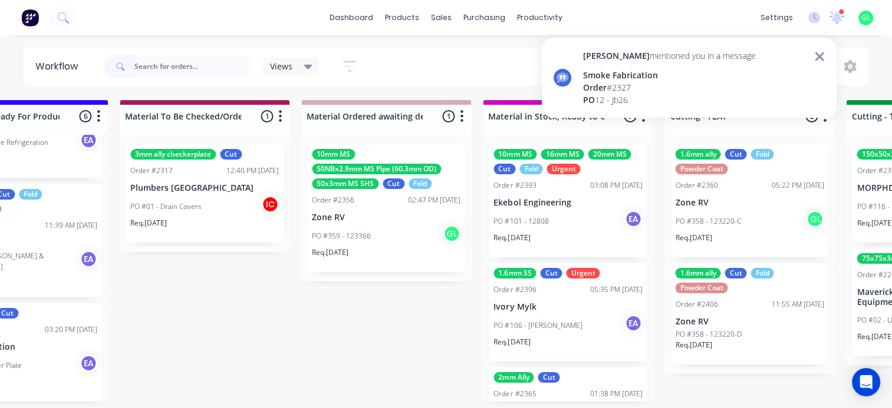
click at [644, 88] on div "Order # 2327" at bounding box center [669, 87] width 173 height 12
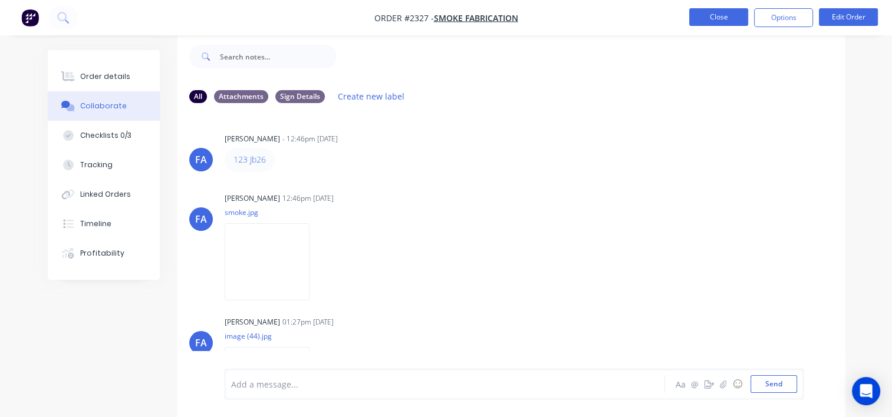
click at [718, 15] on button "Close" at bounding box center [718, 17] width 59 height 18
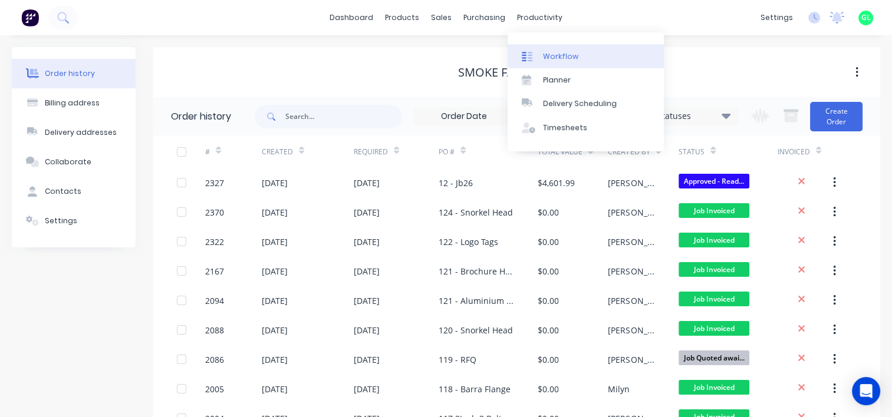
click at [567, 55] on div "Workflow" at bounding box center [560, 56] width 35 height 11
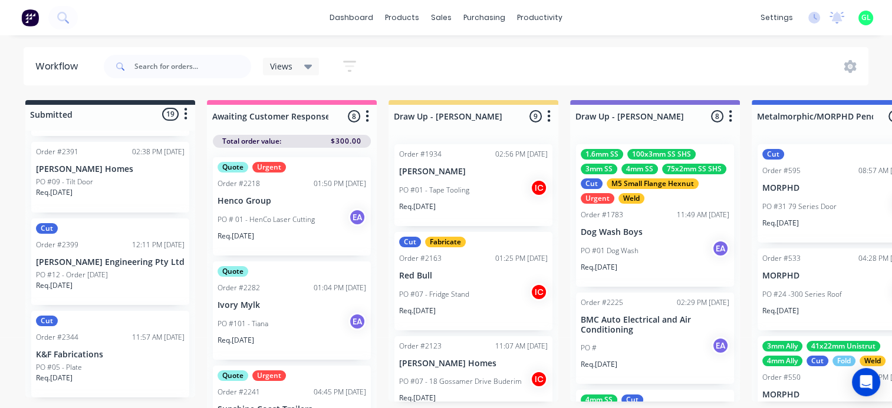
scroll to position [908, 0]
click at [104, 368] on div "PO #05 - Plate" at bounding box center [110, 370] width 149 height 11
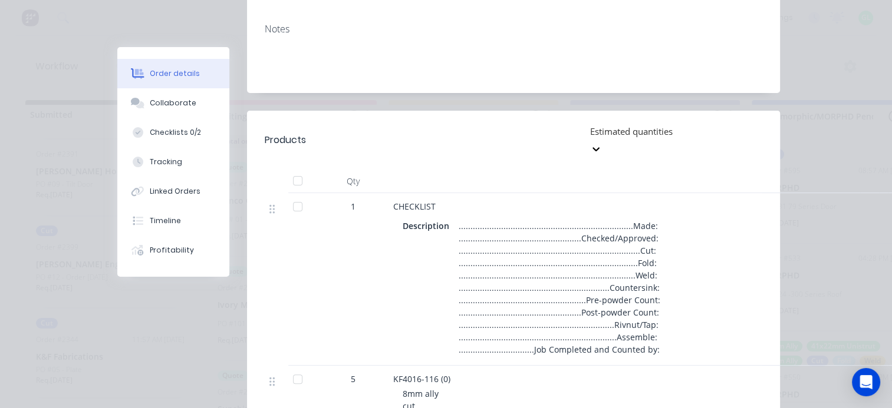
scroll to position [0, 0]
